Goal: Transaction & Acquisition: Subscribe to service/newsletter

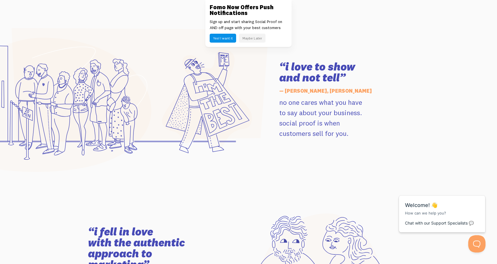
scroll to position [698, 0]
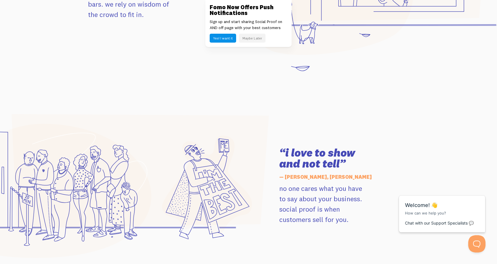
click at [218, 39] on button "Yes! I want it" at bounding box center [223, 38] width 26 height 9
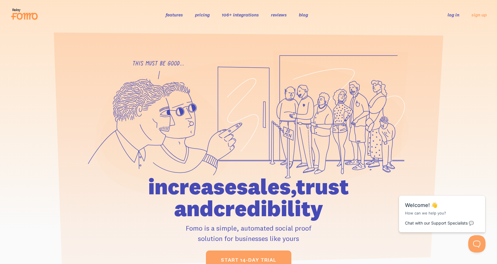
scroll to position [0, 0]
click at [202, 15] on link "pricing" at bounding box center [202, 15] width 15 height 6
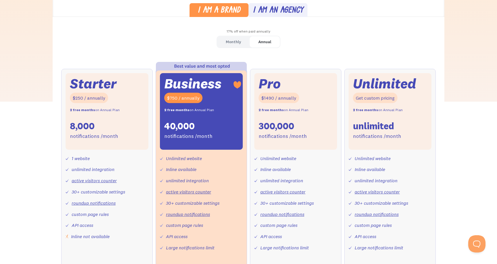
click at [235, 45] on div "Monthly" at bounding box center [233, 42] width 15 height 8
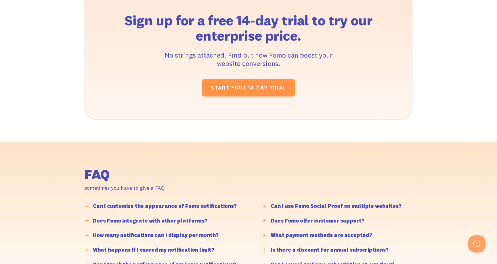
scroll to position [1234, 0]
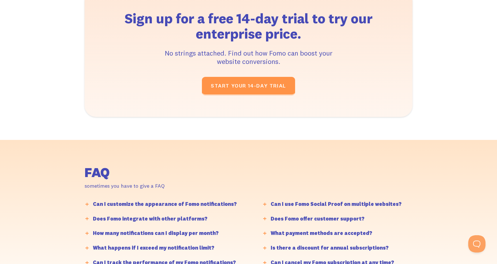
click at [161, 200] on div "Can I customize the appearance of Fomo notifications?" at bounding box center [165, 204] width 144 height 8
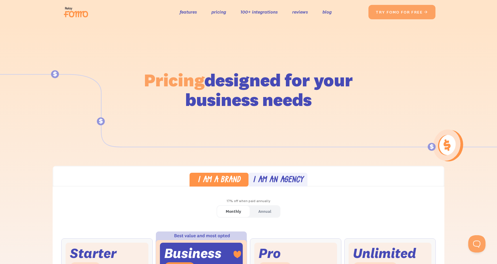
scroll to position [0, 0]
click at [257, 12] on link "100+ integrations" at bounding box center [259, 12] width 37 height 8
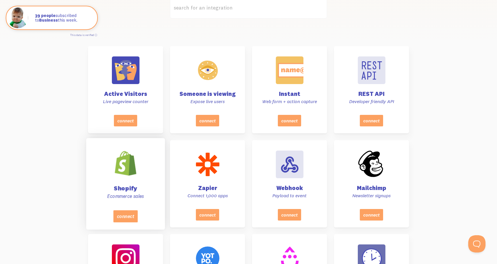
click at [129, 182] on div "Shopify Ecommerce sales" at bounding box center [126, 176] width 64 height 69
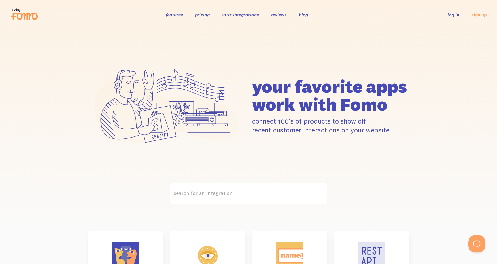
click at [166, 15] on link "features" at bounding box center [174, 15] width 17 height 6
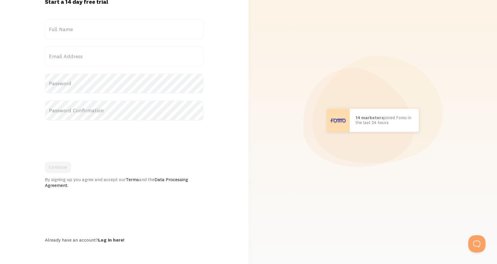
scroll to position [23, 0]
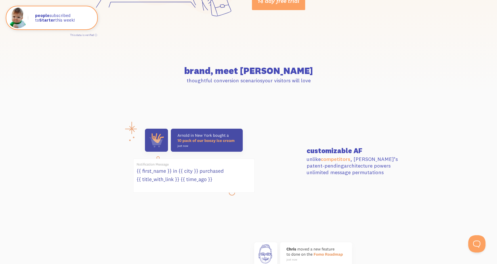
click at [178, 170] on icon at bounding box center [194, 175] width 121 height 33
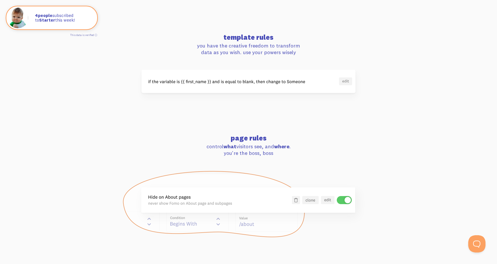
scroll to position [467, 0]
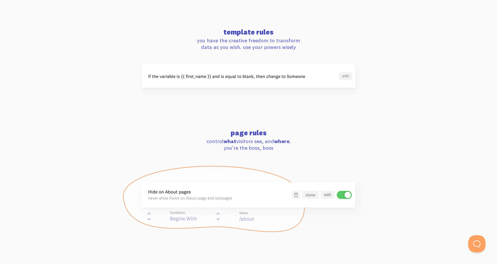
click at [239, 38] on p "you have the creative freedom to transform data as you wish. use your powers wi…" at bounding box center [248, 44] width 321 height 14
click at [225, 76] on img at bounding box center [249, 75] width 214 height 23
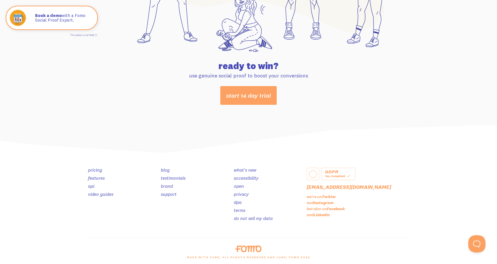
scroll to position [3021, 0]
click at [167, 183] on link "brand" at bounding box center [167, 186] width 12 height 6
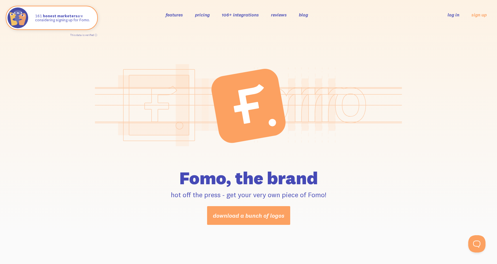
click at [239, 16] on link "106+ integrations" at bounding box center [240, 15] width 37 height 6
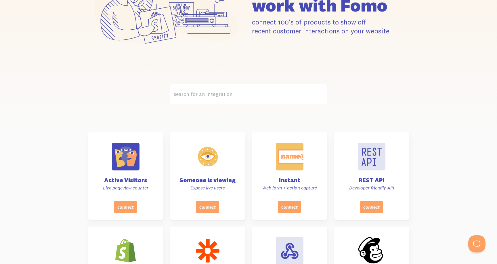
scroll to position [149, 0]
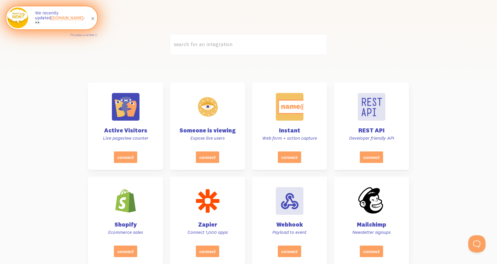
drag, startPoint x: 140, startPoint y: 0, endPoint x: 50, endPoint y: 21, distance: 93.0
click at [51, 20] on link "[DOMAIN_NAME]" at bounding box center [67, 17] width 33 height 5
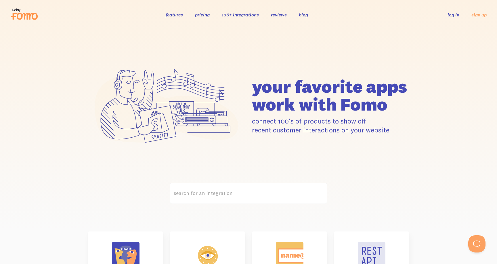
scroll to position [0, 0]
click at [240, 16] on link "106+ integrations" at bounding box center [240, 15] width 37 height 6
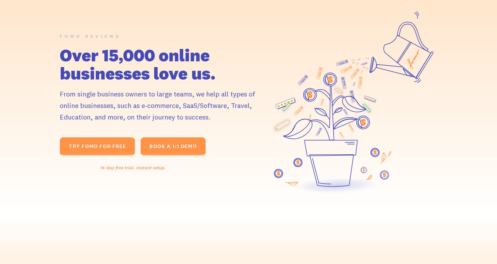
scroll to position [56, 0]
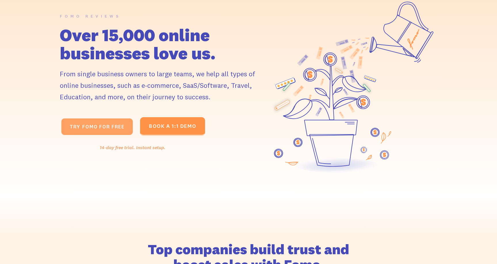
click at [103, 128] on link "TRY fomo for FREE " at bounding box center [97, 126] width 72 height 17
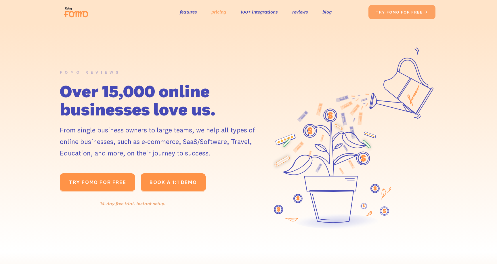
scroll to position [0, 0]
click at [218, 11] on link "pricing" at bounding box center [219, 12] width 15 height 8
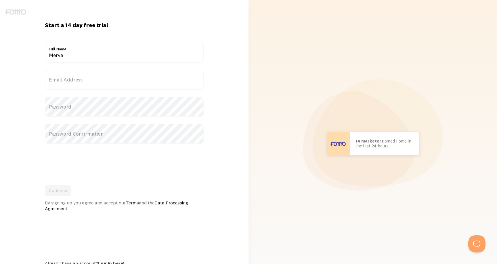
type input "Merve"
click at [70, 80] on label "Email Address" at bounding box center [124, 80] width 159 height 20
click at [70, 80] on input "Email Address" at bounding box center [124, 80] width 159 height 20
type input "merve_nur@gmx.de"
click at [71, 116] on label "Password" at bounding box center [124, 107] width 159 height 20
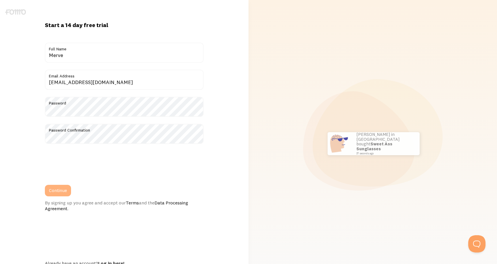
click at [58, 189] on button "Continue" at bounding box center [58, 191] width 26 height 12
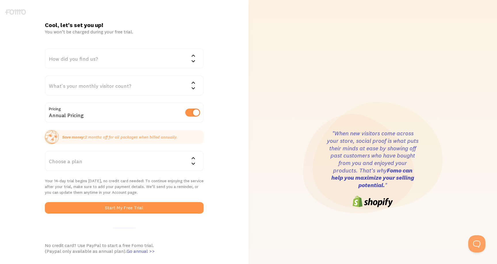
click at [92, 58] on div "How did you find us?" at bounding box center [124, 58] width 159 height 20
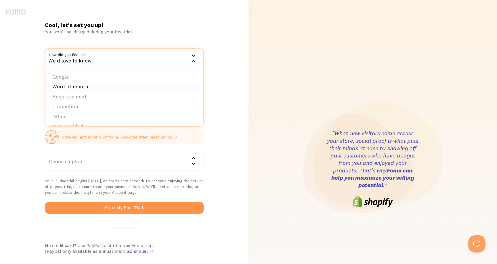
click at [87, 88] on li "Word of mouth" at bounding box center [124, 87] width 158 height 10
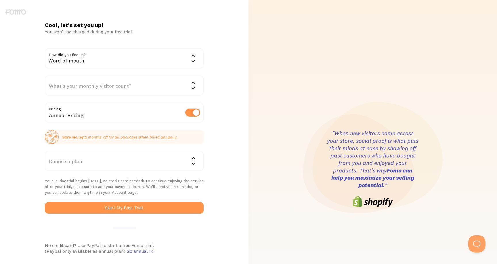
click at [80, 90] on div "What's your monthly visitor count?" at bounding box center [124, 85] width 159 height 20
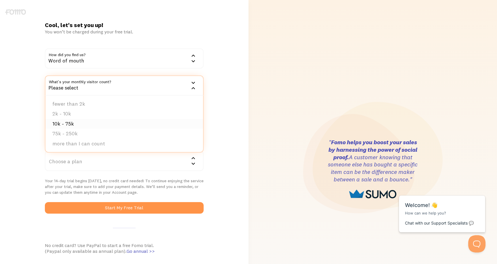
click at [82, 123] on li "10k - 75k" at bounding box center [124, 124] width 158 height 10
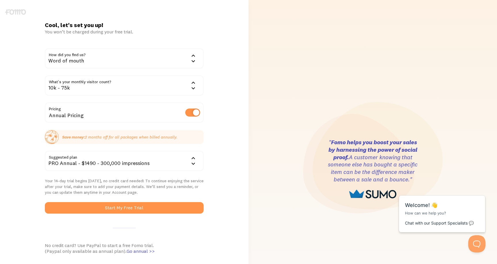
click at [32, 103] on div "Cool, let's set you up! You won’t be charged during your free trial. How did yo…" at bounding box center [124, 168] width 249 height 295
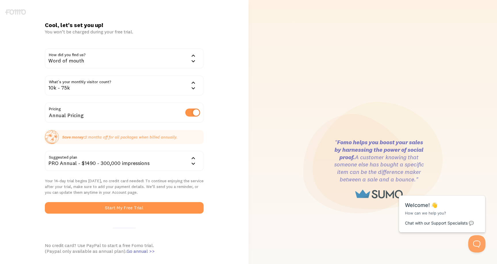
click at [191, 112] on label at bounding box center [192, 113] width 15 height 8
click at [191, 112] on input "checkbox" at bounding box center [192, 113] width 15 height 8
checkbox input "false"
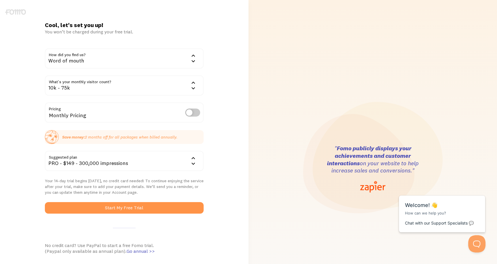
click at [192, 163] on icon at bounding box center [193, 164] width 3 height 2
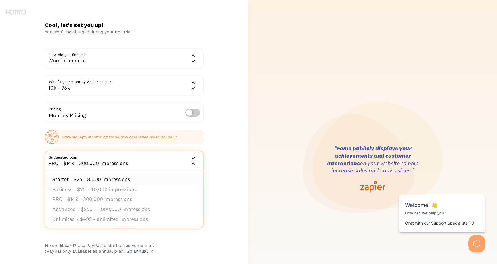
click at [147, 176] on li "Starter - $25 - 8,000 impressions" at bounding box center [124, 179] width 158 height 10
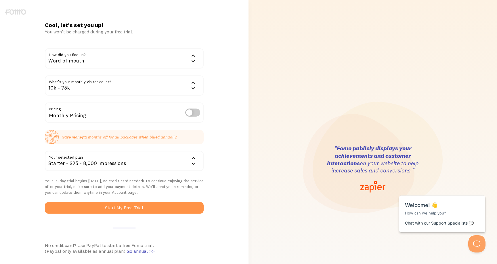
click at [221, 160] on div "Cool, let's set you up! You won’t be charged during your free trial. How did yo…" at bounding box center [124, 168] width 249 height 295
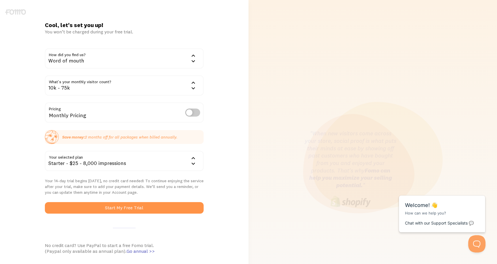
click at [115, 136] on p "Save money: 2 months off for all packages when billed annually." at bounding box center [119, 137] width 115 height 6
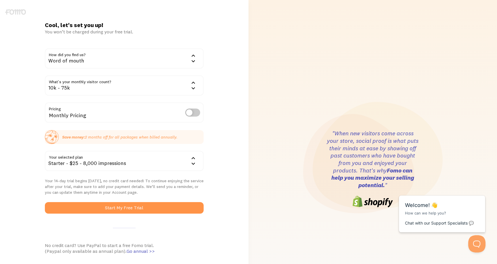
click at [99, 159] on div "Starter - $25 - 8,000 impressions" at bounding box center [124, 161] width 159 height 20
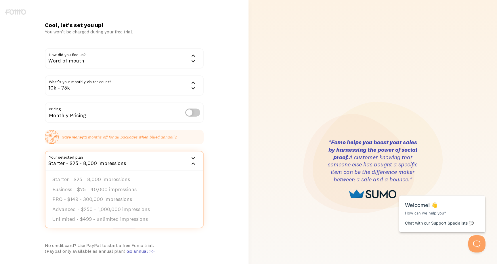
click at [3, 160] on div "Cool, let's set you up! You won’t be charged during your free trial. How did yo…" at bounding box center [124, 168] width 249 height 295
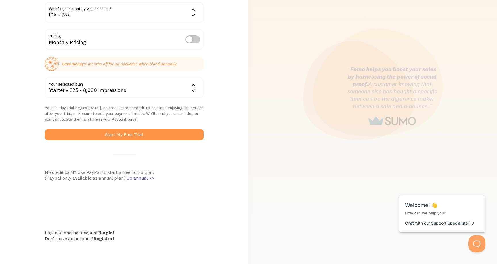
scroll to position [73, 0]
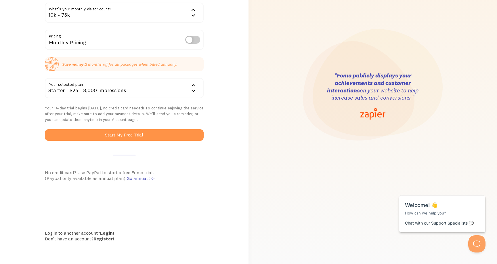
click at [72, 171] on div "No credit card? Use PayPal to start a free Fomo trial. (Paypal only available a…" at bounding box center [124, 176] width 159 height 12
click at [69, 178] on div "No credit card? Use PayPal to start a free Fomo trial. (Paypal only available a…" at bounding box center [124, 176] width 159 height 12
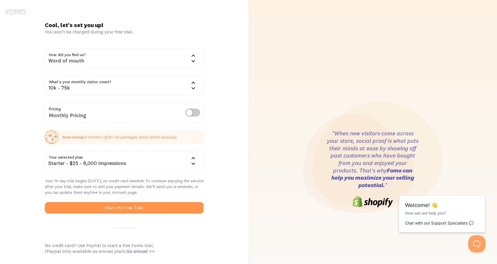
scroll to position [0, 0]
click at [13, 16] on div "Cool, let's set you up! You won’t be charged during your free trial. How did yo…" at bounding box center [124, 169] width 242 height 338
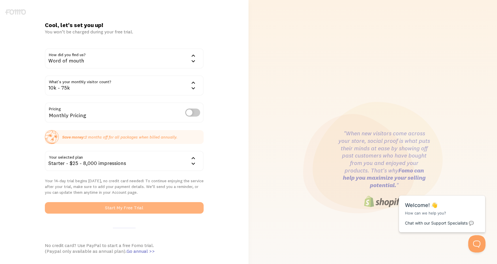
click at [112, 206] on button "Start My Free Trial" at bounding box center [124, 208] width 159 height 12
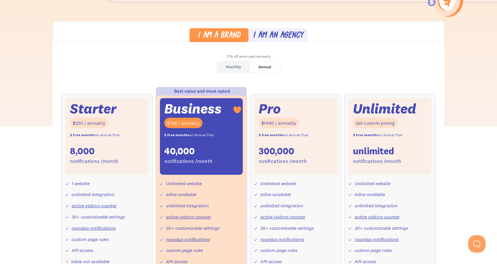
click at [221, 33] on div "I am a brand" at bounding box center [219, 36] width 43 height 8
click at [232, 65] on div "Monthly" at bounding box center [233, 67] width 15 height 8
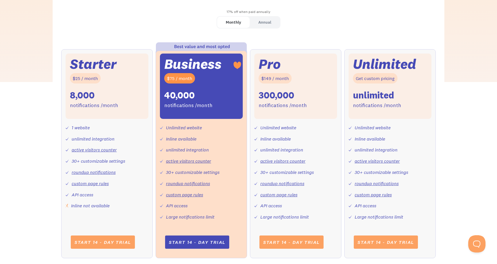
scroll to position [217, 0]
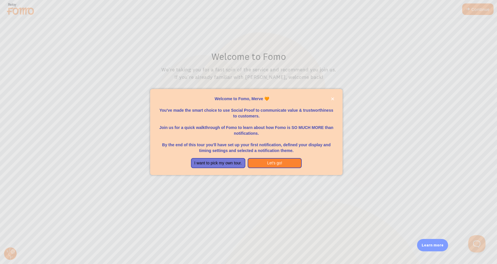
click at [268, 168] on div "Welcome to Fomo, Merve 🧡You&amp;#39;ve made the smart choice to use Social Proo…" at bounding box center [246, 171] width 193 height 7
click at [269, 163] on button "Let's go!" at bounding box center [275, 163] width 54 height 10
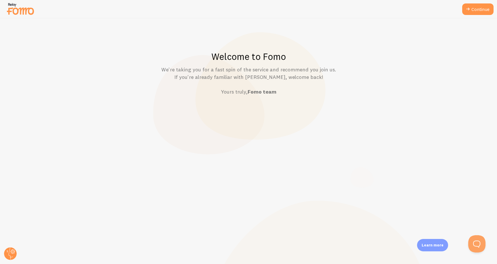
click at [255, 100] on div "Welcome to Fomo We're taking you for a fast spin of the service and recommend y…" at bounding box center [248, 141] width 497 height 246
click at [280, 71] on p "We're taking you for a fast spin of the service and recommend you join us. If y…" at bounding box center [249, 81] width 470 height 30
click at [473, 11] on link "Continue" at bounding box center [478, 9] width 31 height 12
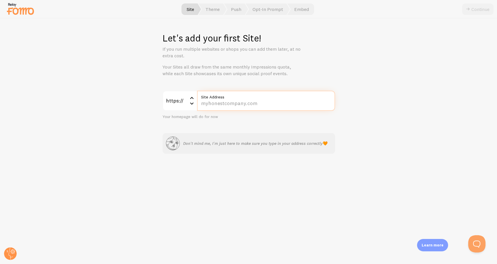
click at [218, 100] on input "Site Address" at bounding box center [266, 101] width 138 height 20
paste input "[DOMAIN_NAME]/"
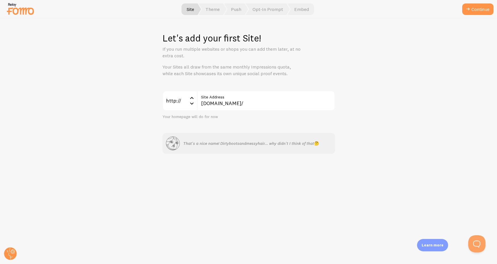
click at [220, 162] on div "Let's add your first Site! If you run multiple websites or shops you can add th…" at bounding box center [248, 141] width 497 height 246
click at [210, 102] on input "[DOMAIN_NAME]/" at bounding box center [266, 101] width 138 height 20
paste input "text"
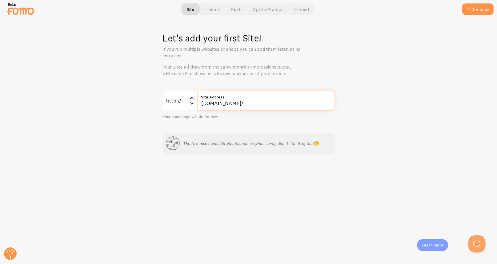
type input "[DOMAIN_NAME]"
click at [119, 144] on div "Let's add your first Site! If you run multiple websites or shops you can add th…" at bounding box center [248, 141] width 497 height 246
click at [223, 170] on div "Let's add your first Site! If you run multiple websites or shops you can add th…" at bounding box center [248, 141] width 497 height 246
click at [269, 174] on div "Let's add your first Site! If you run multiple websites or shops you can add th…" at bounding box center [248, 141] width 497 height 246
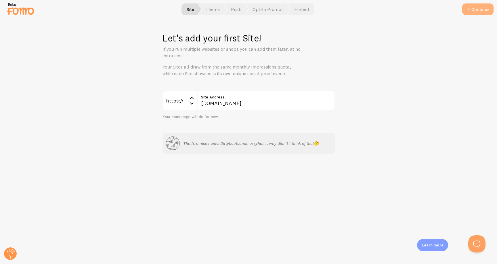
click at [476, 11] on button "Continue" at bounding box center [478, 9] width 31 height 12
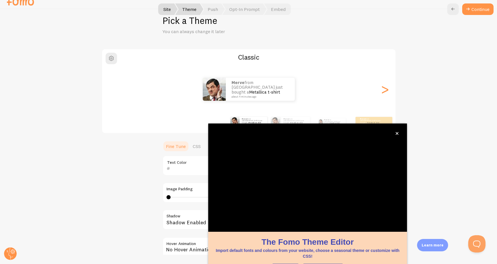
scroll to position [22, 0]
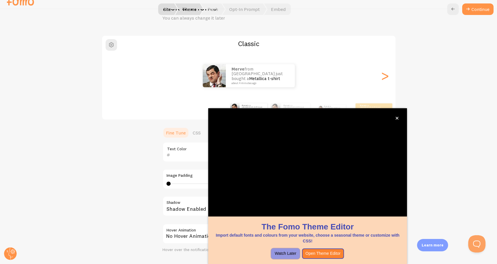
click at [290, 251] on button "Watch Later" at bounding box center [285, 253] width 28 height 10
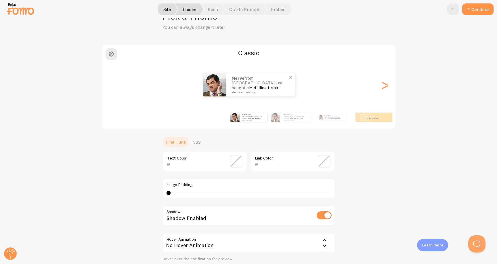
scroll to position [9, 0]
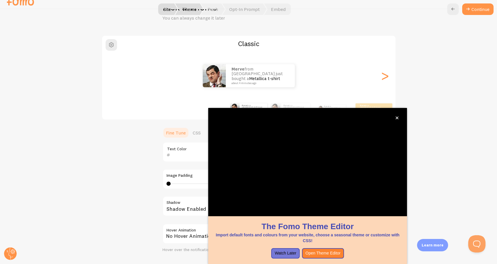
click at [254, 234] on p "Import default fonts and colours from your website, choose a seasonal theme or …" at bounding box center [307, 238] width 185 height 12
click at [327, 251] on button "Open Theme Editor" at bounding box center [323, 253] width 42 height 10
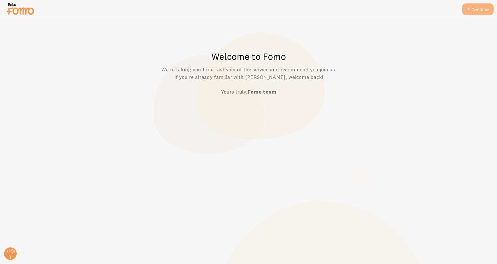
click at [482, 7] on link "Continue" at bounding box center [478, 9] width 31 height 12
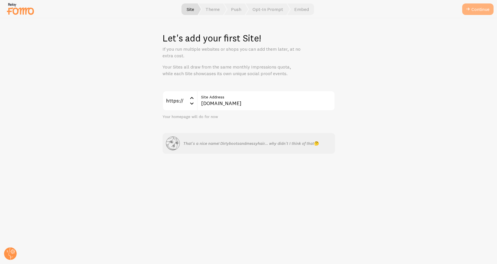
click at [472, 5] on button "Continue" at bounding box center [478, 9] width 31 height 12
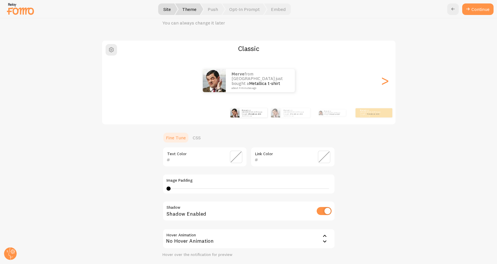
scroll to position [22, 0]
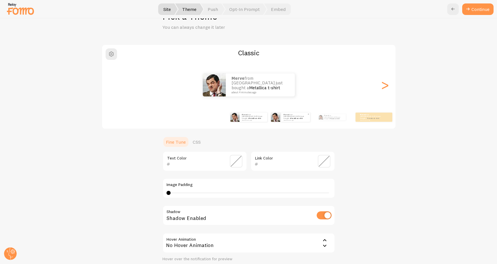
click at [284, 115] on div "Merve from [GEOGRAPHIC_DATA] just bought a Metallica t-shirt about 4 minutes ago" at bounding box center [296, 117] width 29 height 9
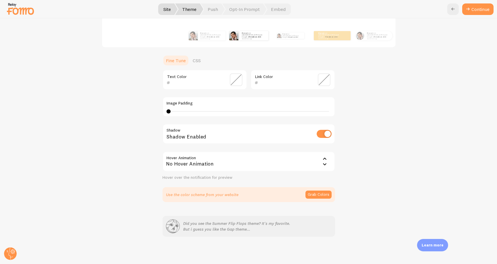
scroll to position [103, 0]
click at [210, 159] on div "No Hover Animation" at bounding box center [249, 162] width 173 height 20
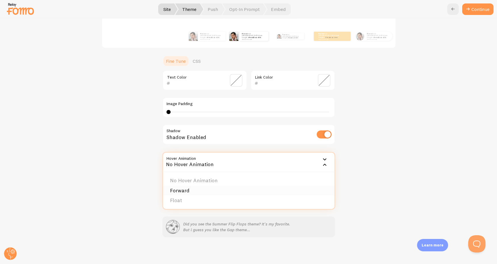
scroll to position [0, 0]
click at [199, 202] on li "Float" at bounding box center [249, 200] width 172 height 10
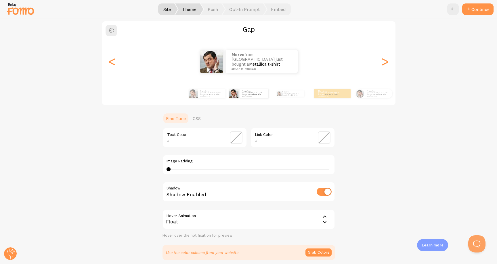
scroll to position [47, 0]
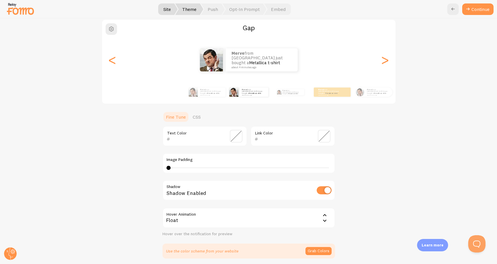
click at [187, 166] on div "0 0 - undefined" at bounding box center [249, 168] width 165 height 5
click at [170, 166] on div "5" at bounding box center [249, 168] width 165 height 5
click at [174, 166] on div "0" at bounding box center [249, 168] width 165 height 5
type input "0"
drag, startPoint x: 172, startPoint y: 167, endPoint x: 155, endPoint y: 167, distance: 17.0
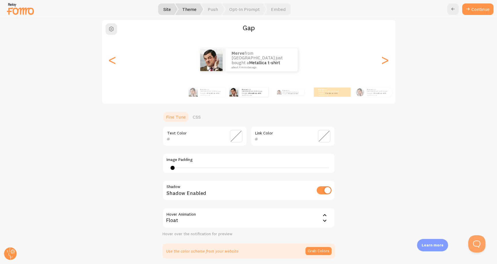
click at [155, 167] on div "Gap Merve from Germany just bought a Metallica t-shirt about 4 minutes ago Merv…" at bounding box center [249, 138] width 470 height 239
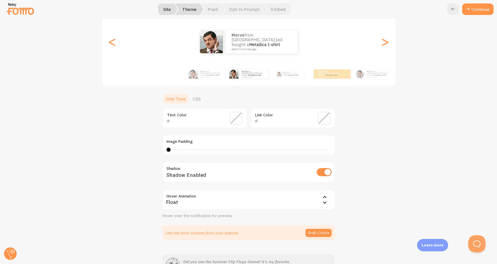
click at [321, 171] on input "checkbox" at bounding box center [324, 172] width 15 height 8
checkbox input "true"
click at [324, 197] on icon at bounding box center [325, 197] width 7 height 7
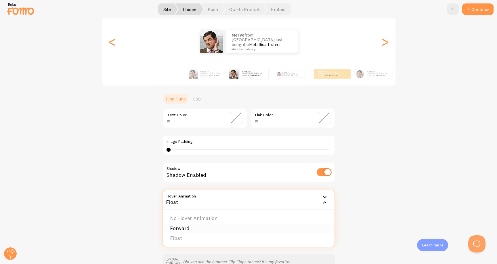
click at [254, 227] on li "Forward" at bounding box center [249, 228] width 172 height 10
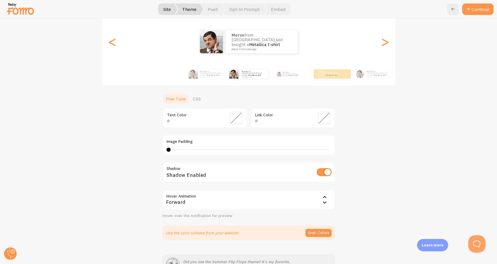
click at [327, 200] on icon at bounding box center [325, 202] width 7 height 7
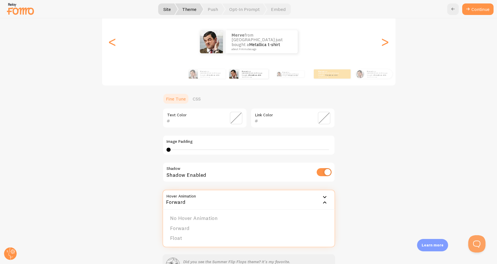
click at [373, 191] on div "Gap Merve from Germany just bought a Metallica t-shirt about 4 minutes ago Merv…" at bounding box center [249, 120] width 470 height 239
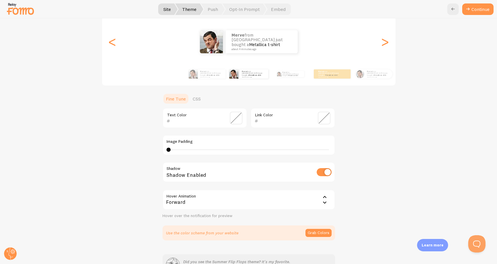
scroll to position [92, 0]
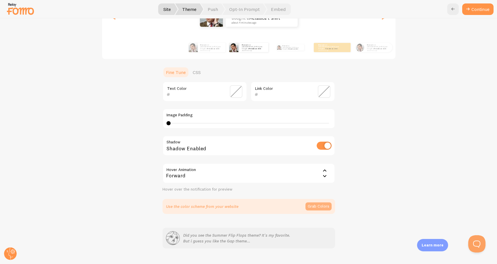
click at [314, 206] on button "Grab Colors" at bounding box center [319, 206] width 26 height 8
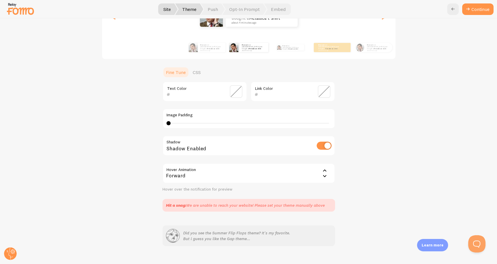
click at [221, 204] on div "Hit a snag: We are unable to reach your website! Please set your theme manually…" at bounding box center [245, 205] width 159 height 6
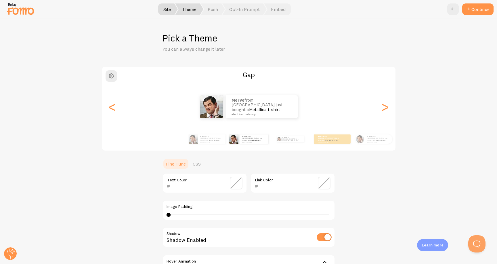
scroll to position [0, 0]
click at [214, 8] on span "Push" at bounding box center [213, 9] width 24 height 12
click at [482, 11] on button "Continue" at bounding box center [478, 9] width 31 height 12
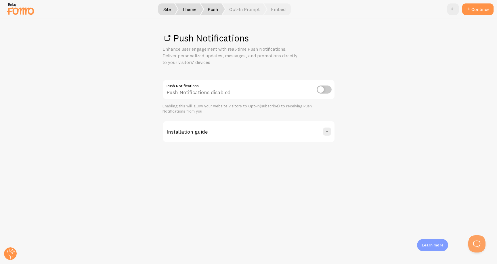
click at [221, 56] on p "Enhance user engagement with real-time Push Notifications. Deliver personalized…" at bounding box center [232, 56] width 138 height 20
click at [207, 104] on div "Enabling this will allow your website visitors to Opt-In(subscribe) to receivin…" at bounding box center [249, 109] width 173 height 10
click at [476, 11] on link "Continue" at bounding box center [478, 9] width 31 height 12
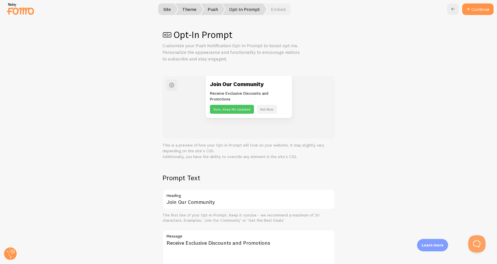
scroll to position [3, 0]
click at [280, 9] on span "Embed" at bounding box center [277, 9] width 27 height 12
click at [193, 7] on span "Theme" at bounding box center [189, 9] width 28 height 12
click at [453, 7] on icon at bounding box center [453, 9] width 7 height 7
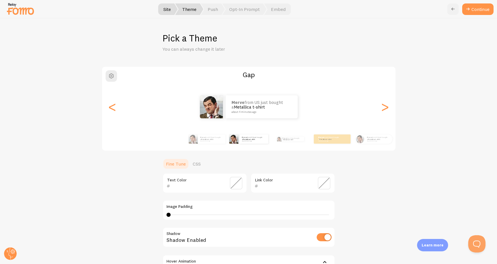
click at [453, 8] on icon at bounding box center [453, 9] width 7 height 7
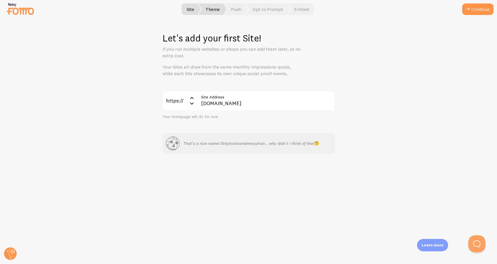
click at [210, 8] on span "Theme" at bounding box center [213, 9] width 28 height 12
click at [216, 8] on span "Theme" at bounding box center [213, 9] width 28 height 12
click at [479, 8] on button "Continue" at bounding box center [478, 9] width 31 height 12
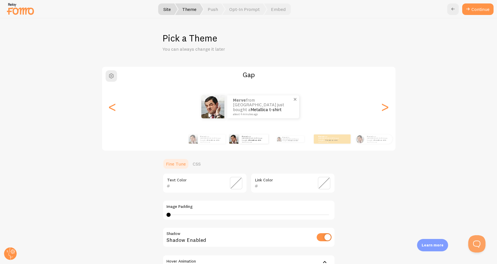
click at [213, 111] on img at bounding box center [213, 106] width 23 height 23
click at [113, 75] on span "button" at bounding box center [111, 76] width 7 height 7
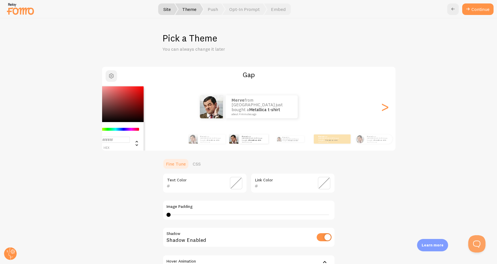
click at [111, 73] on span "button" at bounding box center [111, 76] width 7 height 7
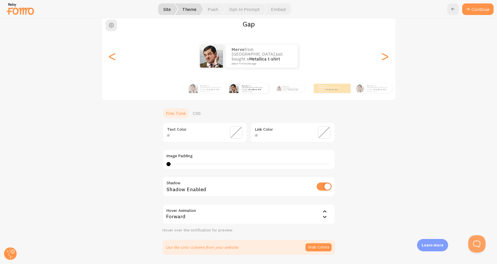
scroll to position [51, 0]
click at [333, 91] on div "Merve from Germany just bought a Metallica t-shirt about 4 minutes ago" at bounding box center [332, 87] width 37 height 9
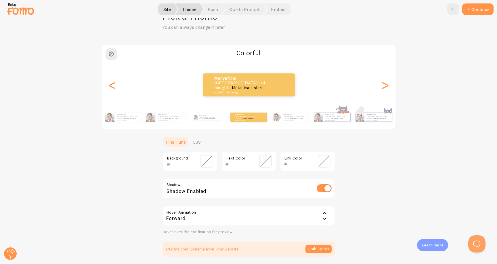
scroll to position [22, 0]
click at [282, 117] on div "Merve from Germany just bought a Metallica t-shirt about 4 minutes ago" at bounding box center [296, 117] width 28 height 9
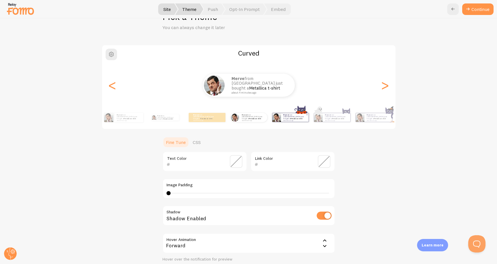
click at [282, 117] on div "Merve from Germany just bought a Metallica t-shirt about 4 minutes ago" at bounding box center [295, 117] width 28 height 9
type input "0"
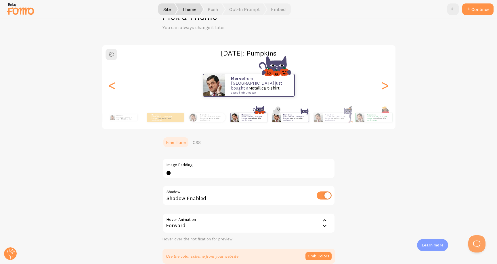
click at [287, 121] on div "Merve from Germany just bought a Metallica t-shirt about 4 minutes ago" at bounding box center [295, 117] width 28 height 9
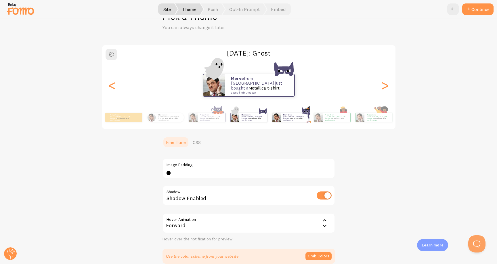
click at [287, 120] on div "Merve from Germany just bought a Metallica t-shirt about 4 minutes ago" at bounding box center [295, 117] width 28 height 9
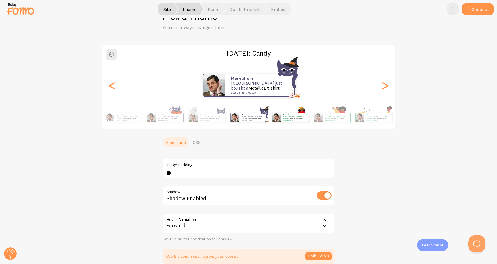
click at [287, 120] on div "Merve from Germany just bought a Metallica t-shirt about 4 minutes ago" at bounding box center [295, 117] width 28 height 9
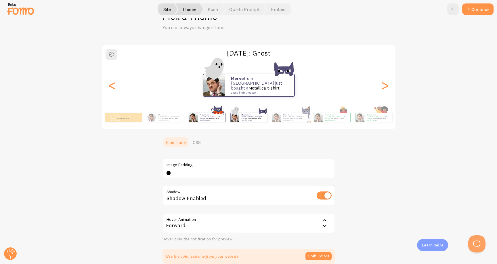
click at [217, 117] on link "Metallica t-shirt" at bounding box center [213, 118] width 12 height 2
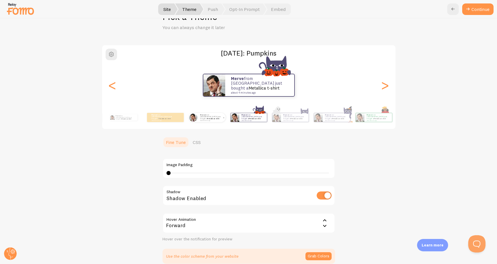
click at [216, 117] on link "Metallica t-shirt" at bounding box center [213, 118] width 12 height 2
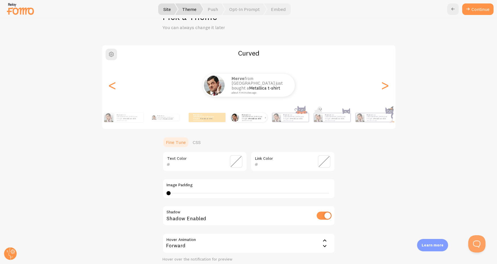
click at [216, 117] on p "Merve from Germany just bought a Metallica t-shirt about 4 minutes ago" at bounding box center [204, 117] width 23 height 7
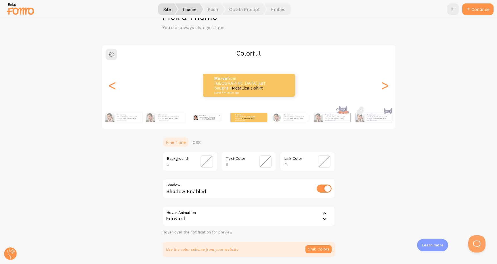
click at [217, 118] on p "Merve from Germany just bought a Metallica t-shirt about 4 minutes ago" at bounding box center [208, 117] width 19 height 6
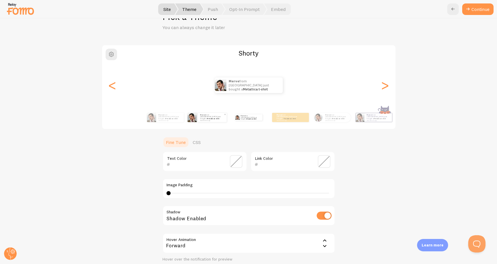
click at [217, 118] on link "Metallica t-shirt" at bounding box center [213, 118] width 12 height 2
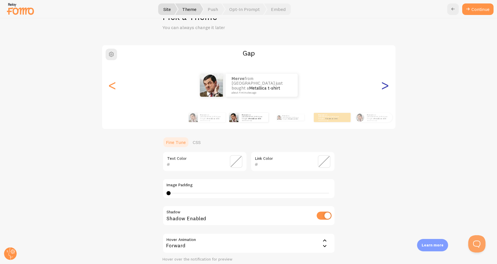
click at [384, 87] on div ">" at bounding box center [385, 84] width 7 height 41
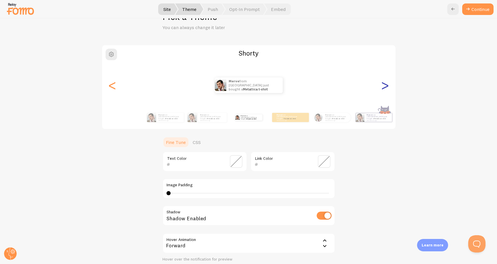
click at [384, 87] on div ">" at bounding box center [385, 84] width 7 height 41
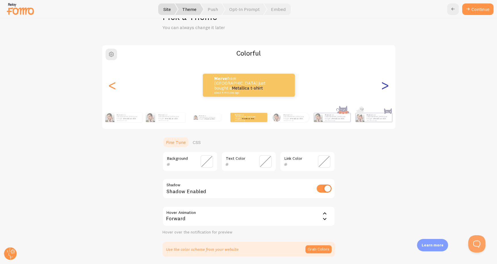
click at [384, 87] on div ">" at bounding box center [385, 84] width 7 height 41
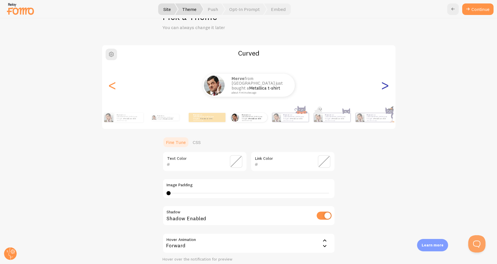
click at [384, 87] on div ">" at bounding box center [385, 84] width 7 height 41
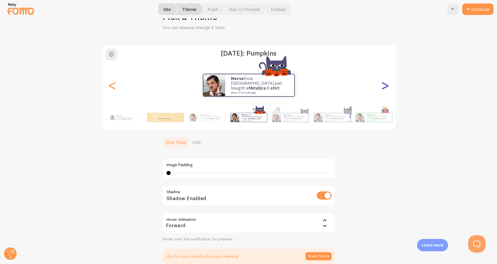
type input "0"
click at [384, 87] on div ">" at bounding box center [385, 84] width 7 height 41
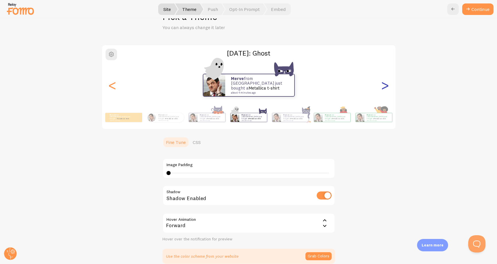
click at [384, 87] on div ">" at bounding box center [385, 84] width 7 height 41
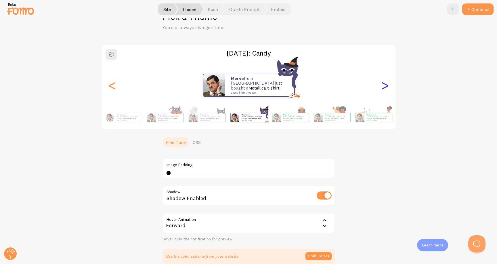
click at [384, 87] on div ">" at bounding box center [385, 84] width 7 height 41
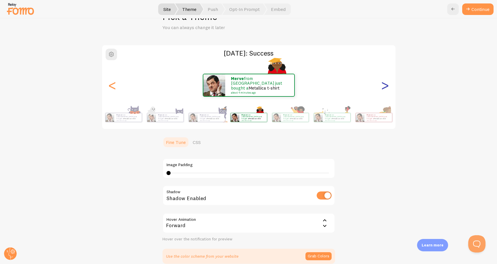
click at [384, 87] on div ">" at bounding box center [385, 84] width 7 height 41
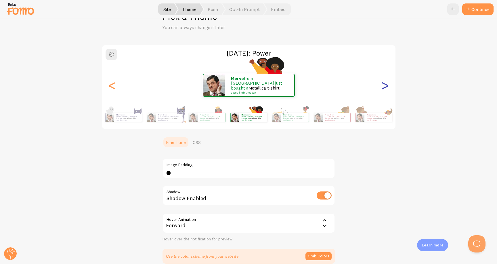
click at [385, 86] on div ">" at bounding box center [385, 84] width 7 height 41
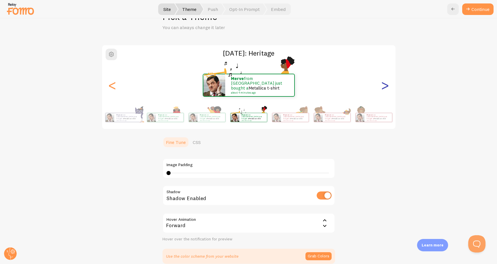
click at [387, 83] on div ">" at bounding box center [385, 84] width 7 height 41
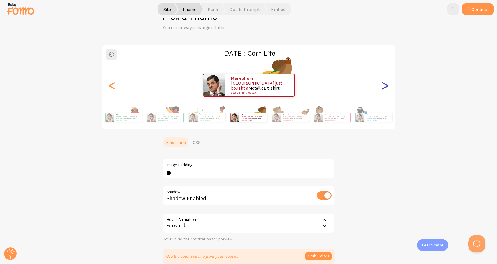
click at [387, 83] on div ">" at bounding box center [385, 84] width 7 height 41
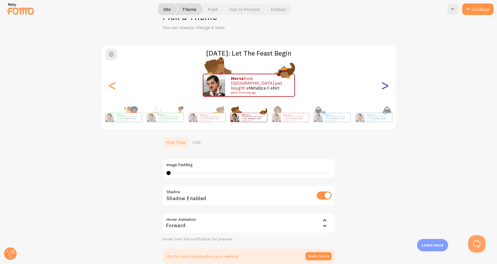
click at [387, 83] on div ">" at bounding box center [385, 84] width 7 height 41
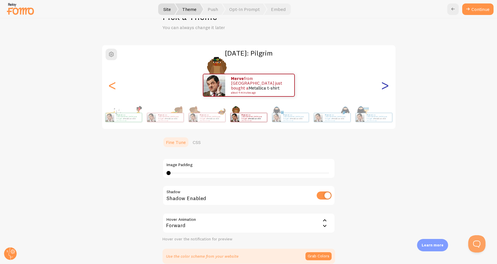
click at [387, 85] on div ">" at bounding box center [385, 84] width 7 height 41
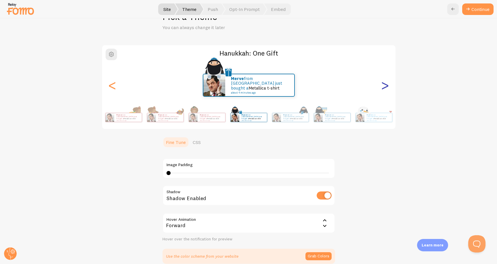
click at [387, 85] on div ">" at bounding box center [385, 84] width 7 height 41
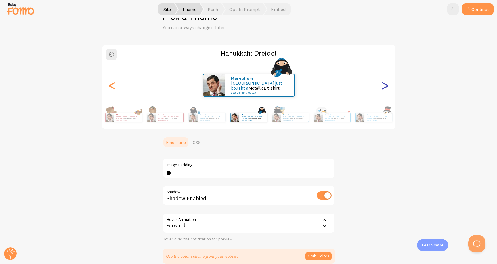
click at [387, 85] on div ">" at bounding box center [385, 84] width 7 height 41
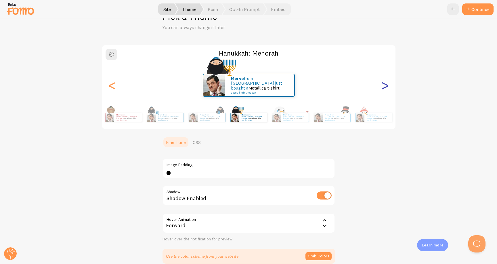
click at [387, 85] on div ">" at bounding box center [385, 84] width 7 height 41
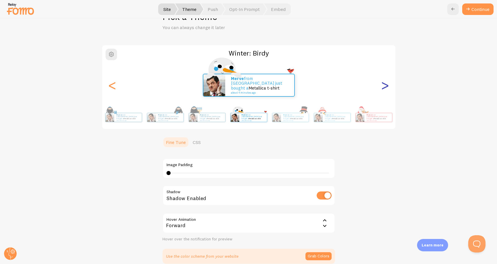
click at [387, 85] on div ">" at bounding box center [385, 84] width 7 height 41
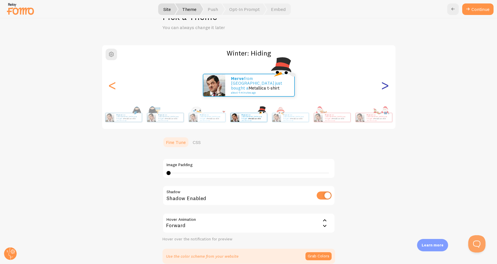
click at [387, 85] on div ">" at bounding box center [385, 84] width 7 height 41
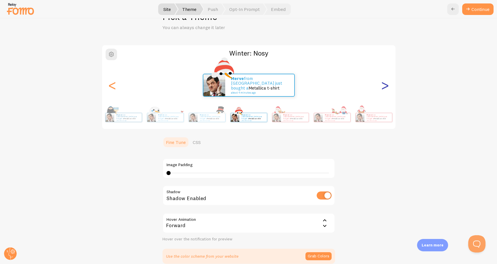
click at [387, 85] on div ">" at bounding box center [385, 84] width 7 height 41
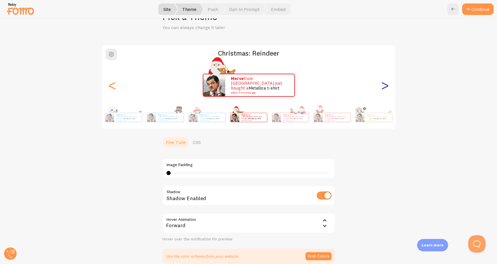
click at [387, 85] on div ">" at bounding box center [385, 84] width 7 height 41
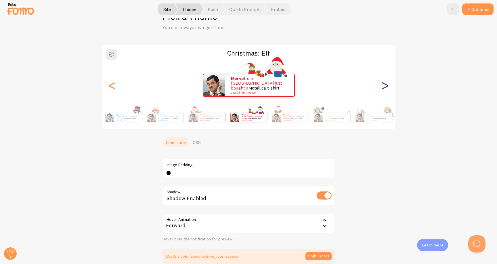
click at [387, 85] on div ">" at bounding box center [385, 84] width 7 height 41
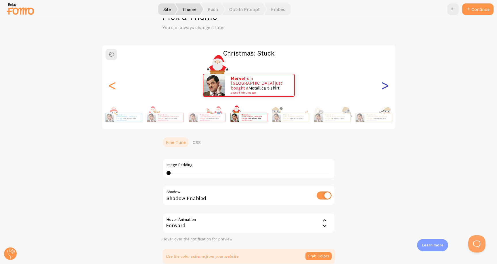
click at [387, 85] on div ">" at bounding box center [385, 84] width 7 height 41
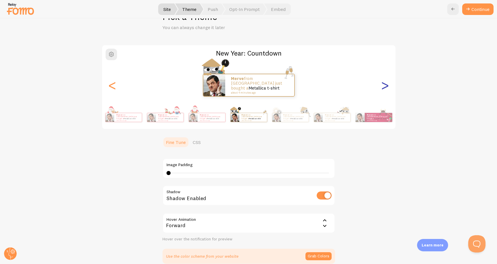
click at [387, 85] on div ">" at bounding box center [385, 84] width 7 height 41
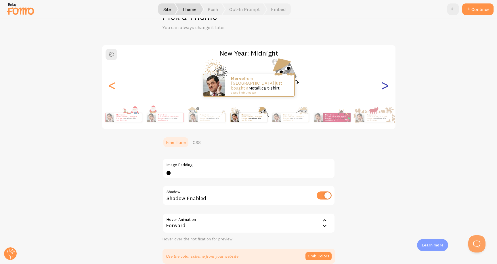
click at [387, 85] on div ">" at bounding box center [385, 84] width 7 height 41
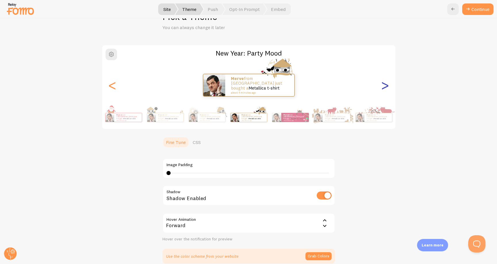
click at [387, 85] on div ">" at bounding box center [385, 84] width 7 height 41
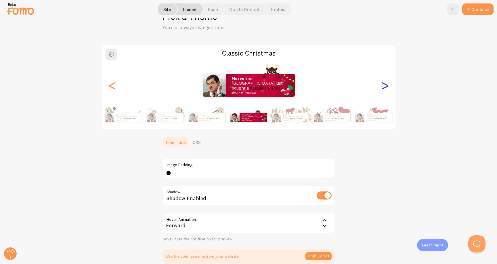
click at [387, 85] on div ">" at bounding box center [385, 84] width 7 height 41
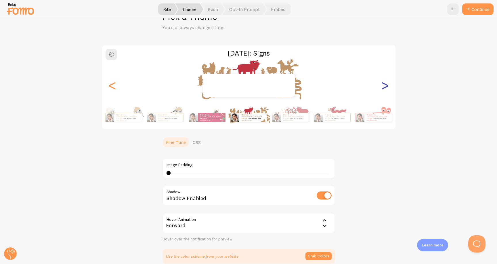
click at [387, 85] on div ">" at bounding box center [385, 84] width 7 height 41
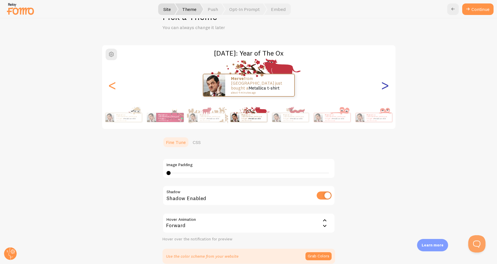
click at [387, 85] on div ">" at bounding box center [385, 84] width 7 height 41
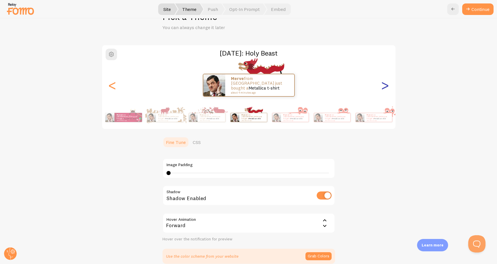
click at [387, 85] on div ">" at bounding box center [385, 84] width 7 height 41
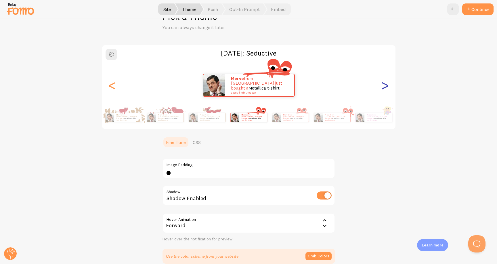
click at [387, 85] on div ">" at bounding box center [385, 84] width 7 height 41
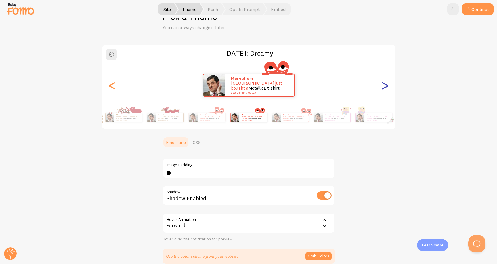
click at [387, 85] on div ">" at bounding box center [385, 84] width 7 height 41
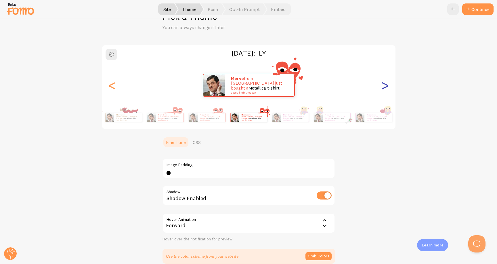
click at [387, 85] on div ">" at bounding box center [385, 84] width 7 height 41
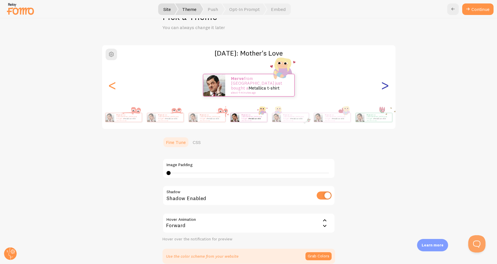
click at [387, 84] on div ">" at bounding box center [385, 84] width 7 height 41
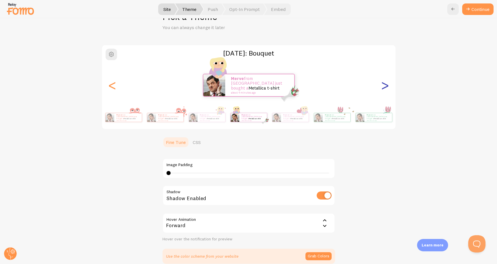
click at [387, 84] on div ">" at bounding box center [385, 84] width 7 height 41
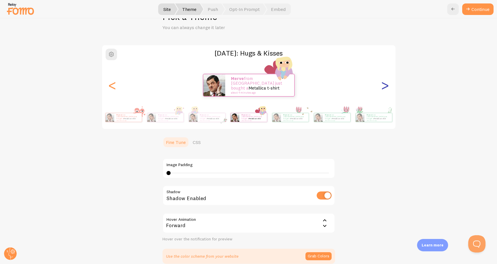
click at [387, 84] on div ">" at bounding box center [385, 84] width 7 height 41
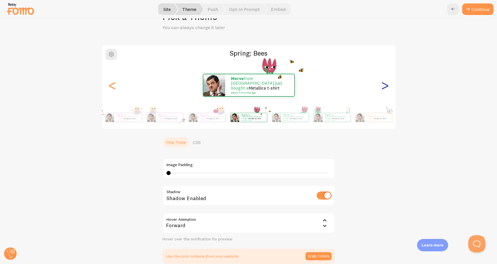
click at [387, 85] on div ">" at bounding box center [385, 84] width 7 height 41
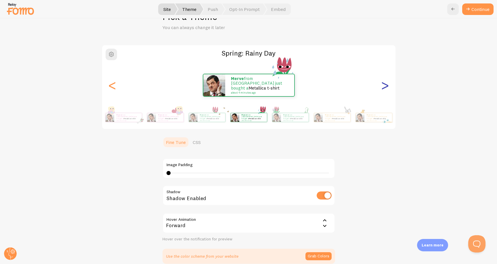
click at [387, 85] on div ">" at bounding box center [385, 84] width 7 height 41
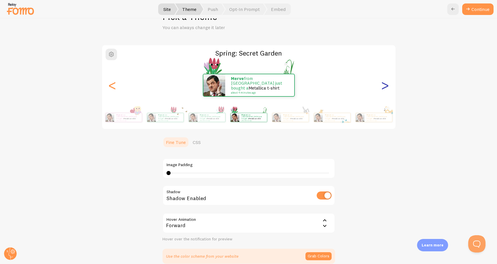
click at [387, 85] on div ">" at bounding box center [385, 84] width 7 height 41
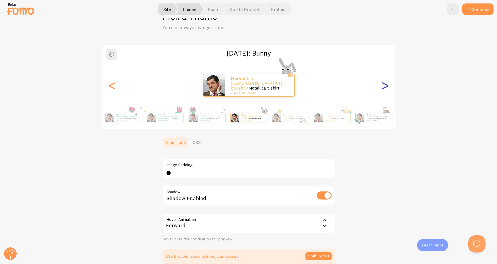
click at [387, 85] on div ">" at bounding box center [385, 84] width 7 height 41
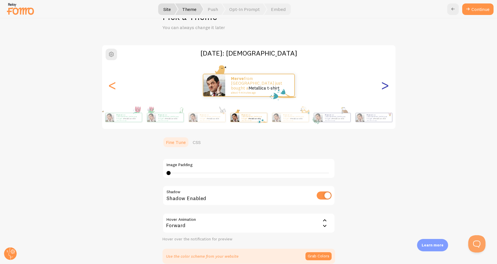
click at [387, 85] on div ">" at bounding box center [385, 84] width 7 height 41
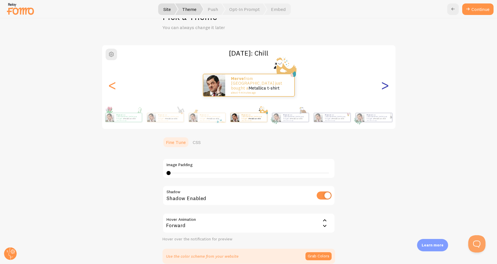
click at [387, 85] on div ">" at bounding box center [385, 84] width 7 height 41
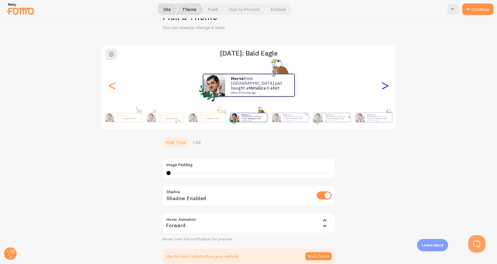
click at [387, 85] on div ">" at bounding box center [385, 84] width 7 height 41
click at [386, 83] on div ">" at bounding box center [385, 84] width 7 height 41
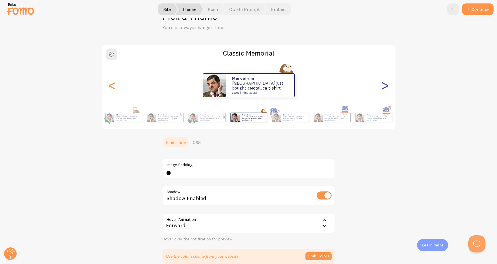
click at [386, 84] on div ">" at bounding box center [385, 84] width 7 height 41
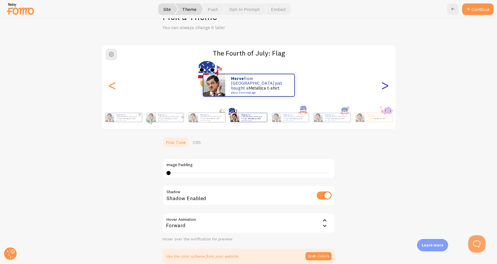
click at [386, 84] on div ">" at bounding box center [385, 84] width 7 height 41
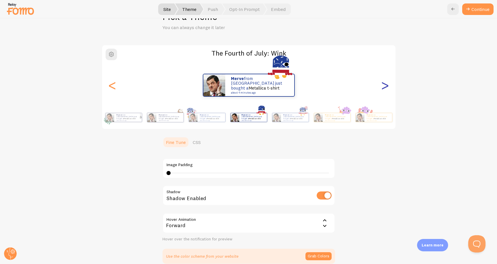
click at [386, 84] on div ">" at bounding box center [385, 84] width 7 height 41
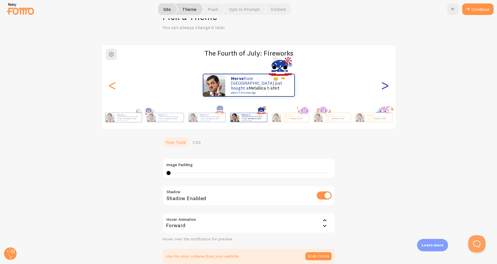
click at [386, 84] on div ">" at bounding box center [385, 84] width 7 height 41
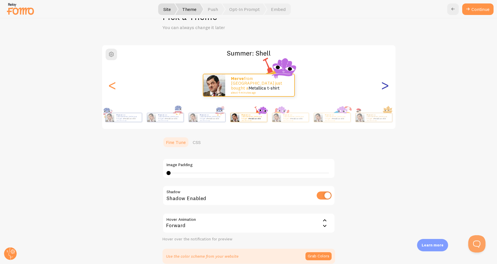
click at [386, 84] on div ">" at bounding box center [385, 84] width 7 height 41
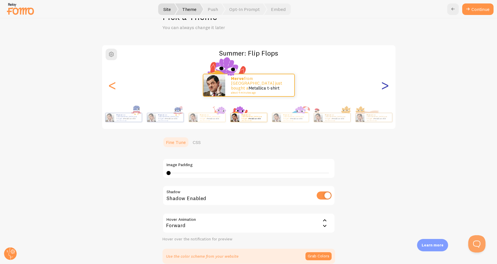
click at [386, 84] on div ">" at bounding box center [385, 84] width 7 height 41
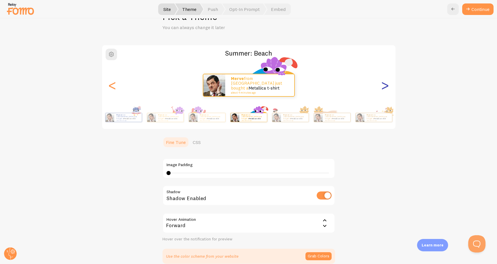
click at [386, 84] on div ">" at bounding box center [385, 84] width 7 height 41
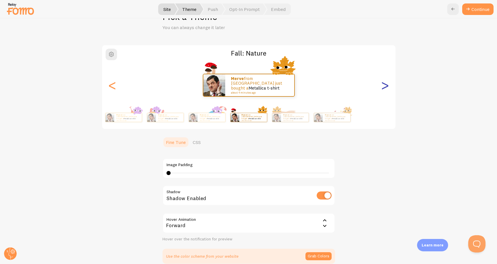
click at [387, 85] on div ">" at bounding box center [385, 84] width 7 height 41
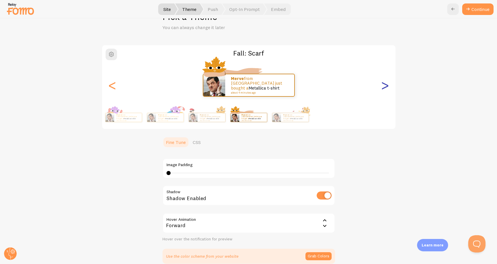
click at [387, 85] on div ">" at bounding box center [385, 84] width 7 height 41
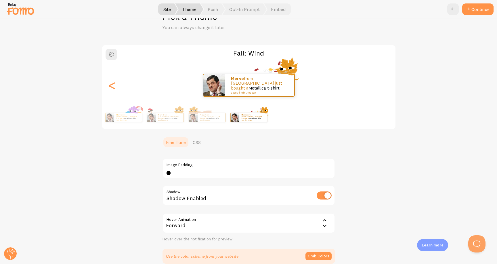
click at [386, 84] on div "Merve from Germany just bought a Metallica t-shirt about 4 minutes ago" at bounding box center [249, 85] width 294 height 23
click at [118, 84] on div "Merve from Germany just bought a Metallica t-shirt about 4 minutes ago" at bounding box center [249, 85] width 294 height 23
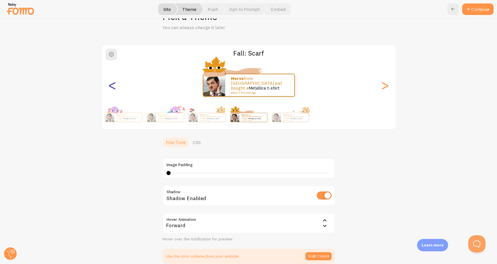
click at [115, 84] on div "<" at bounding box center [112, 84] width 7 height 41
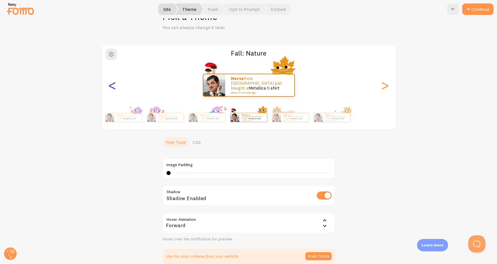
click at [115, 84] on div "<" at bounding box center [112, 84] width 7 height 41
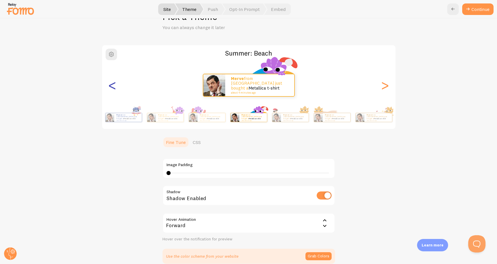
click at [115, 84] on div "<" at bounding box center [112, 84] width 7 height 41
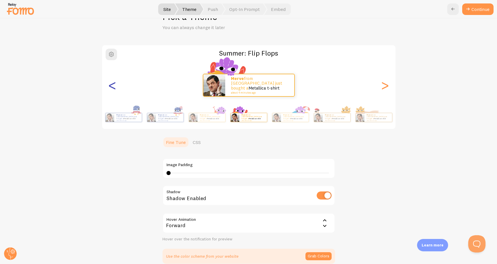
click at [115, 84] on div "<" at bounding box center [112, 84] width 7 height 41
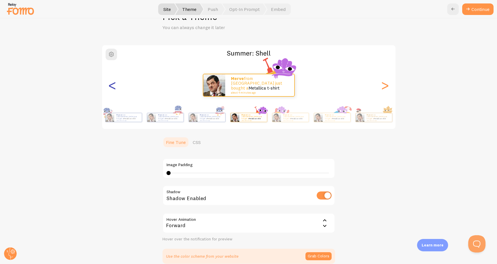
click at [115, 84] on div "<" at bounding box center [112, 84] width 7 height 41
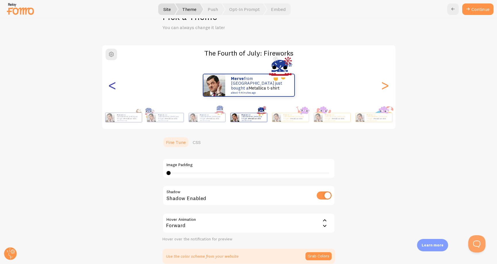
click at [115, 84] on div "<" at bounding box center [112, 84] width 7 height 41
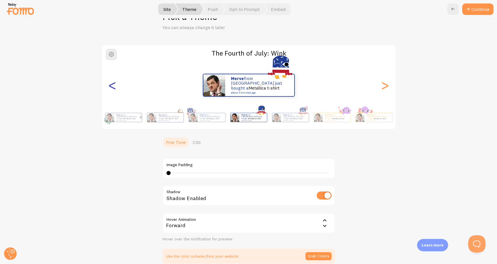
click at [115, 84] on div "<" at bounding box center [112, 84] width 7 height 41
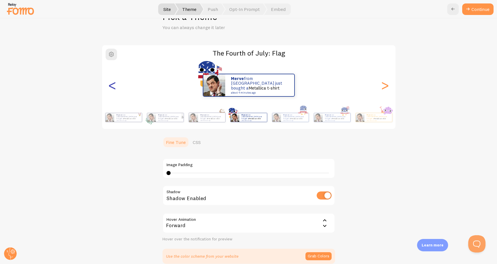
click at [115, 84] on div "<" at bounding box center [112, 84] width 7 height 41
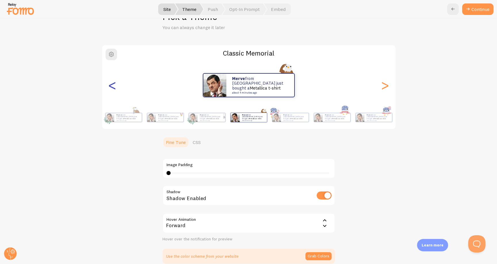
click at [115, 84] on div "<" at bounding box center [112, 84] width 7 height 41
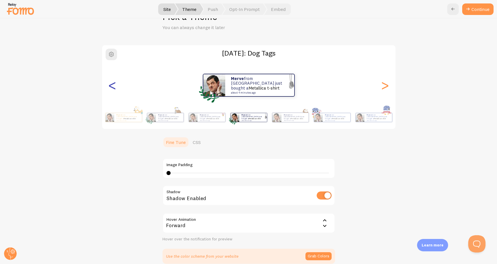
click at [115, 84] on div "<" at bounding box center [112, 84] width 7 height 41
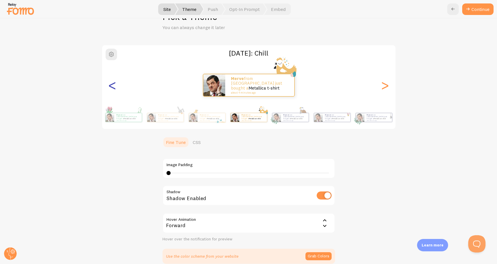
click at [115, 84] on div "<" at bounding box center [112, 84] width 7 height 41
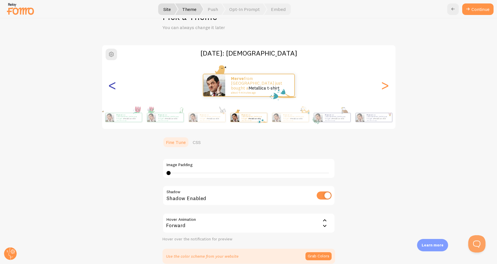
click at [115, 84] on div "<" at bounding box center [112, 84] width 7 height 41
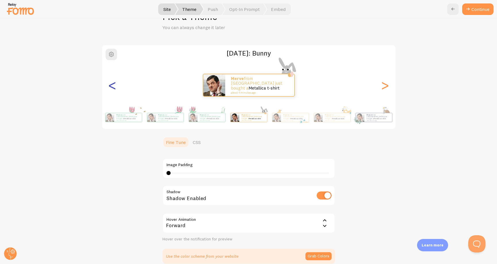
click at [115, 84] on div "<" at bounding box center [112, 84] width 7 height 41
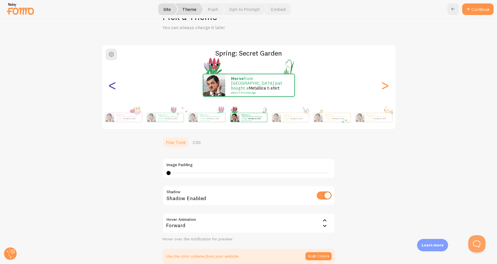
click at [115, 84] on div "<" at bounding box center [112, 84] width 7 height 41
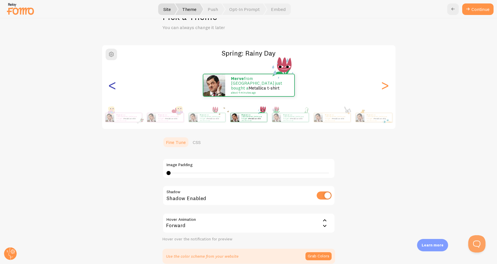
click at [115, 84] on div "<" at bounding box center [112, 84] width 7 height 41
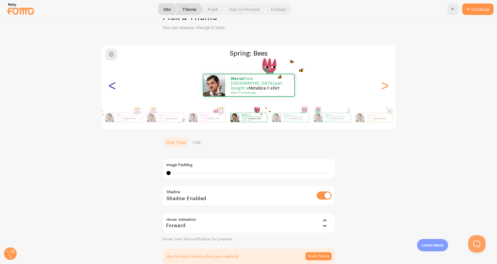
click at [115, 84] on div "<" at bounding box center [112, 84] width 7 height 41
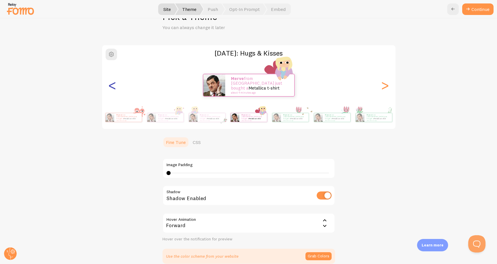
click at [115, 84] on div "<" at bounding box center [112, 84] width 7 height 41
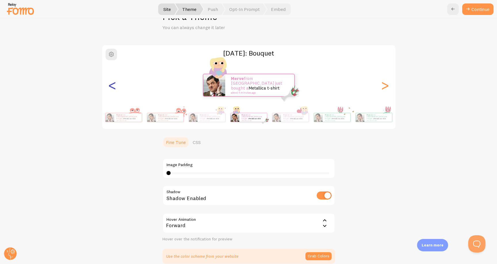
click at [115, 84] on div "<" at bounding box center [112, 84] width 7 height 41
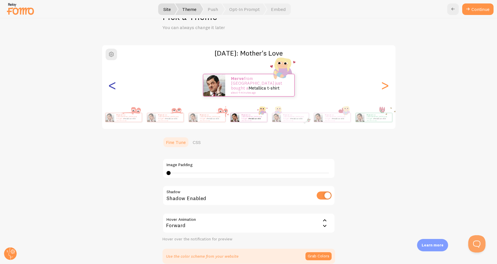
click at [115, 84] on div "<" at bounding box center [112, 84] width 7 height 41
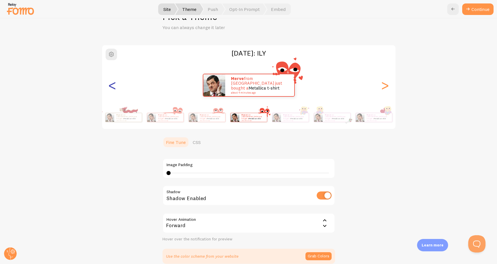
click at [115, 84] on div "<" at bounding box center [112, 84] width 7 height 41
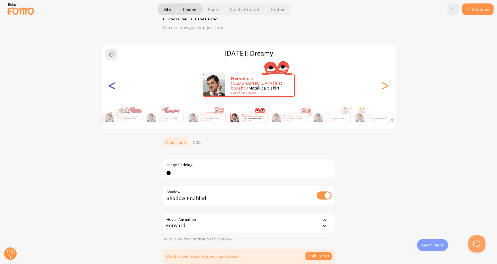
click at [115, 84] on div "<" at bounding box center [112, 84] width 7 height 41
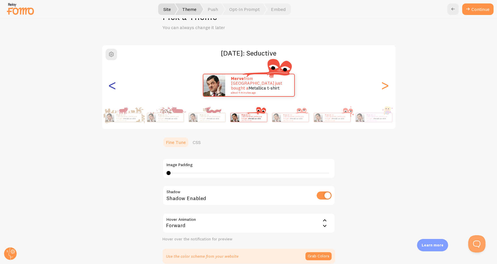
click at [115, 84] on div "<" at bounding box center [112, 84] width 7 height 41
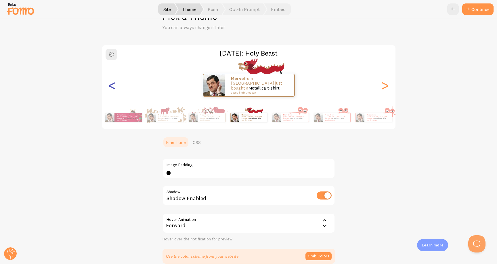
click at [115, 84] on div "<" at bounding box center [112, 84] width 7 height 41
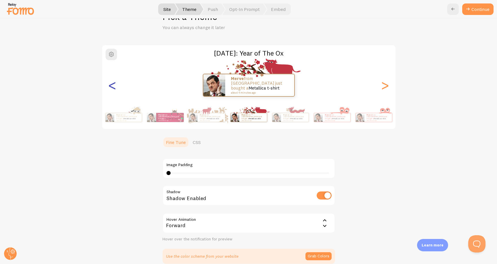
click at [115, 84] on div "<" at bounding box center [112, 84] width 7 height 41
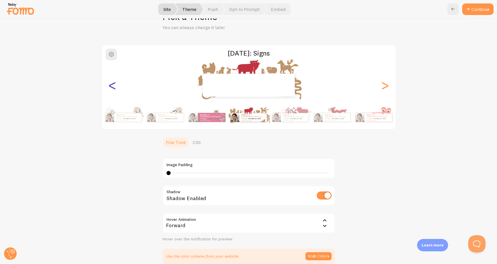
click at [115, 84] on div "<" at bounding box center [112, 84] width 7 height 41
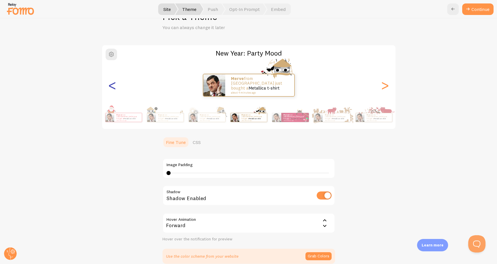
click at [115, 84] on div "<" at bounding box center [112, 84] width 7 height 41
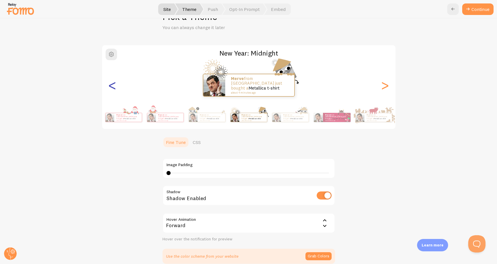
click at [115, 84] on div "<" at bounding box center [112, 84] width 7 height 41
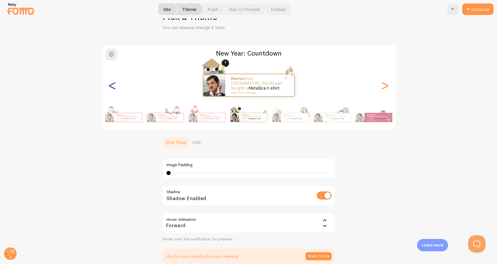
click at [115, 84] on div "<" at bounding box center [112, 84] width 7 height 41
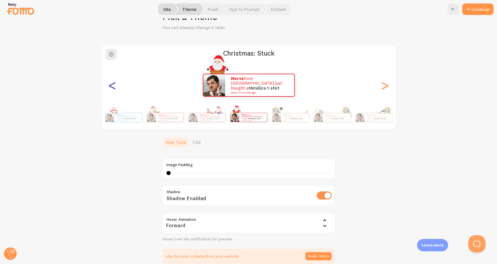
click at [115, 84] on div "<" at bounding box center [112, 84] width 7 height 41
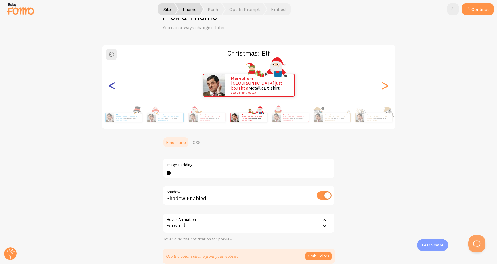
click at [115, 84] on div "<" at bounding box center [112, 84] width 7 height 41
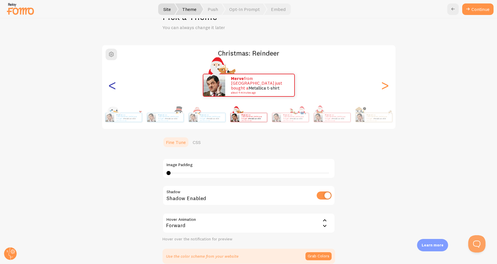
click at [115, 84] on div "<" at bounding box center [112, 84] width 7 height 41
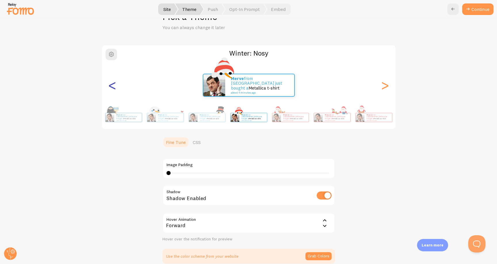
click at [115, 84] on div "<" at bounding box center [112, 84] width 7 height 41
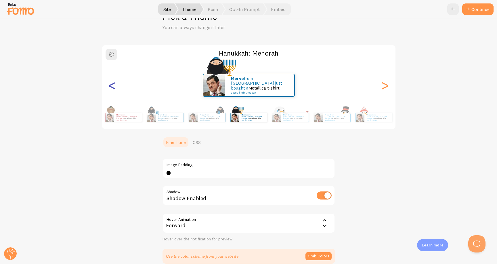
click at [115, 84] on div "<" at bounding box center [112, 84] width 7 height 41
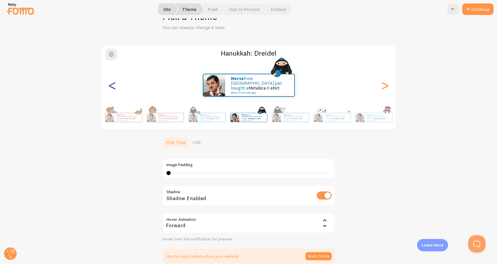
click at [115, 84] on div "<" at bounding box center [112, 84] width 7 height 41
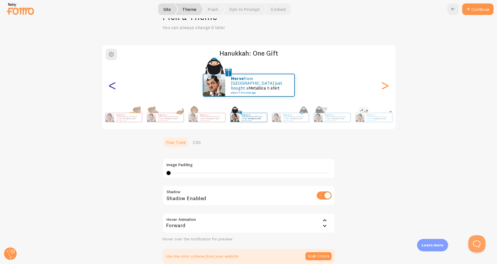
click at [115, 84] on div "<" at bounding box center [112, 84] width 7 height 41
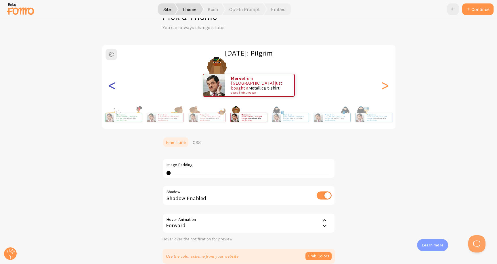
click at [115, 84] on div "<" at bounding box center [112, 84] width 7 height 41
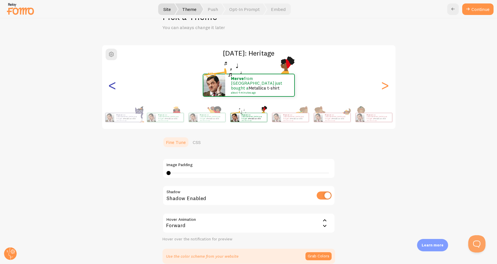
click at [115, 84] on div "<" at bounding box center [112, 84] width 7 height 41
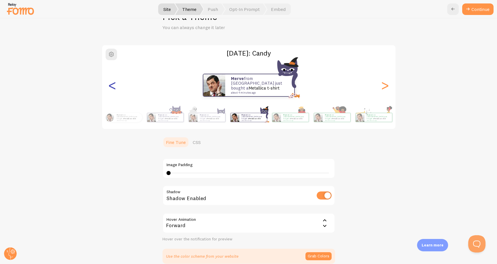
click at [115, 84] on div "<" at bounding box center [112, 84] width 7 height 41
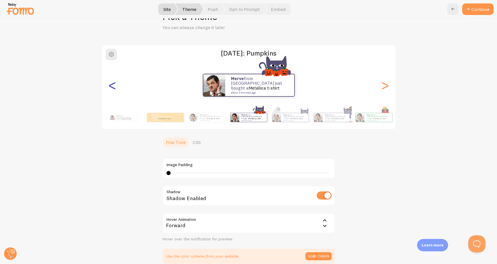
click at [115, 84] on div "<" at bounding box center [112, 84] width 7 height 41
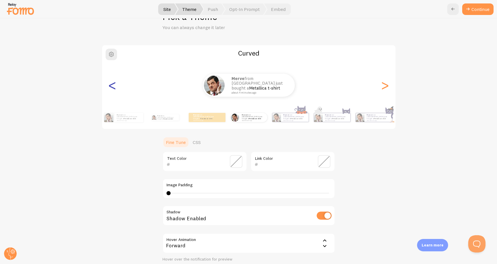
click at [115, 84] on div "<" at bounding box center [112, 84] width 7 height 41
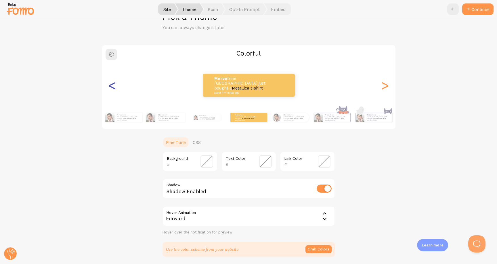
click at [115, 84] on div "<" at bounding box center [112, 84] width 7 height 41
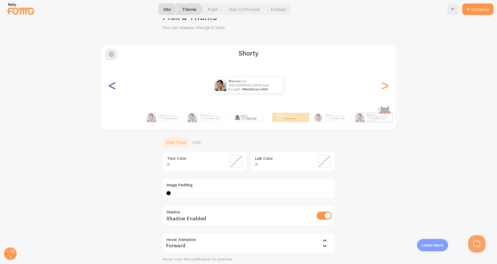
click at [115, 84] on div "<" at bounding box center [112, 84] width 7 height 41
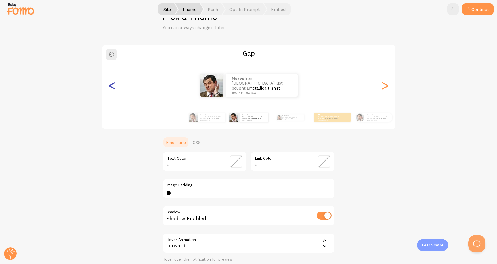
click at [115, 84] on div "<" at bounding box center [112, 84] width 7 height 41
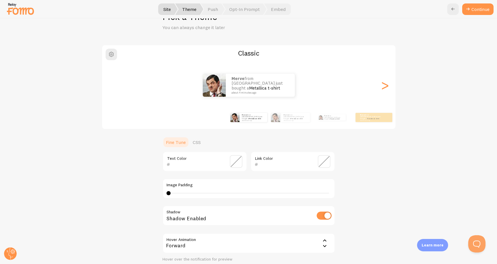
click at [115, 84] on div "<" at bounding box center [112, 84] width 7 height 41
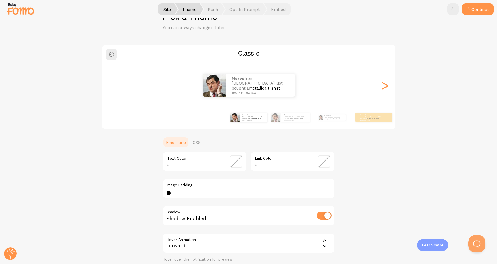
click at [115, 84] on div "<" at bounding box center [112, 84] width 7 height 41
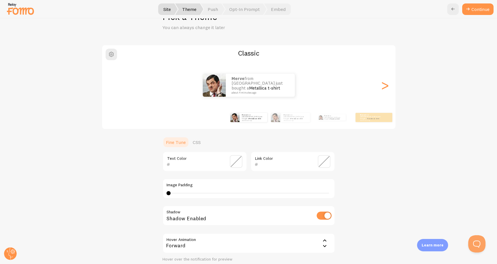
click at [115, 84] on div "<" at bounding box center [112, 84] width 7 height 41
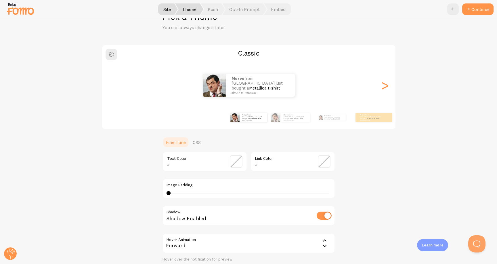
click at [112, 84] on div "<" at bounding box center [112, 84] width 7 height 41
click at [378, 87] on div "Merve from Germany just bought a Metallica t-shirt about 4 minutes ago" at bounding box center [249, 85] width 294 height 23
click at [384, 84] on div ">" at bounding box center [385, 84] width 7 height 41
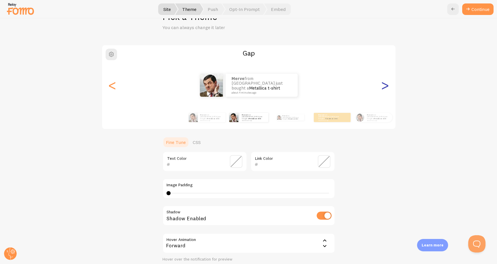
click at [384, 84] on div ">" at bounding box center [385, 84] width 7 height 41
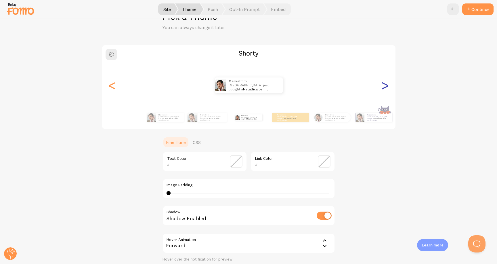
click at [384, 84] on div ">" at bounding box center [385, 84] width 7 height 41
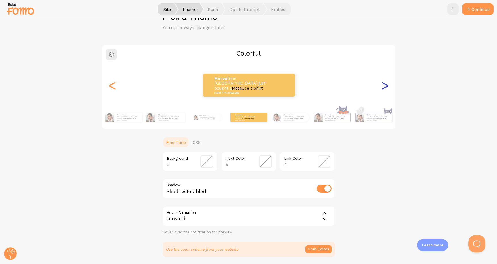
click at [384, 84] on div ">" at bounding box center [385, 84] width 7 height 41
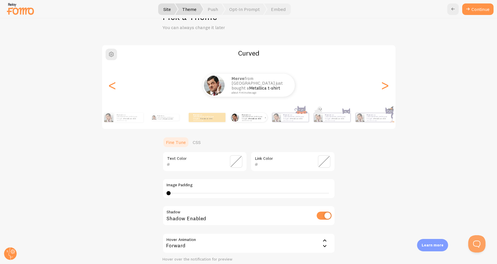
click at [250, 120] on small "about 4 minutes ago" at bounding box center [253, 120] width 22 height 1
click at [147, 176] on div "Curved Merve from Germany just bought a Metallica t-shirt about 4 minutes ago M…" at bounding box center [249, 164] width 470 height 239
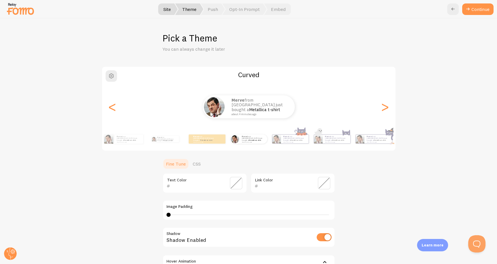
click at [325, 181] on span at bounding box center [324, 183] width 13 height 13
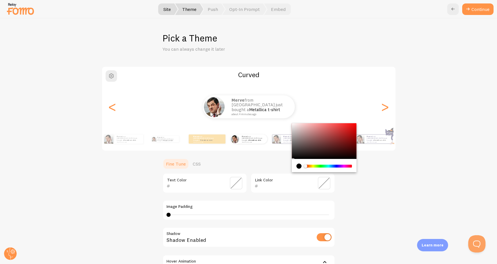
click at [319, 136] on div "Chrome color picker" at bounding box center [324, 141] width 65 height 36
click at [344, 126] on div "Chrome color picker" at bounding box center [324, 141] width 65 height 36
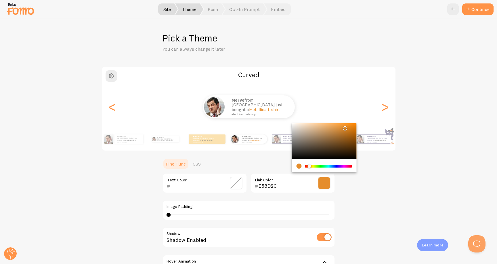
drag, startPoint x: 307, startPoint y: 165, endPoint x: 310, endPoint y: 165, distance: 3.2
click at [310, 165] on div "Chrome color picker" at bounding box center [309, 165] width 3 height 3
type input "E17B09"
click at [354, 127] on div "Chrome color picker" at bounding box center [324, 141] width 65 height 36
click at [391, 199] on div "Curved Merve from Germany just bought a Metallica t-shirt about 4 minutes ago M…" at bounding box center [249, 185] width 470 height 239
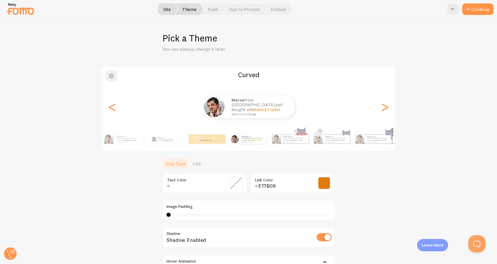
click at [115, 74] on button "button" at bounding box center [112, 76] width 12 height 12
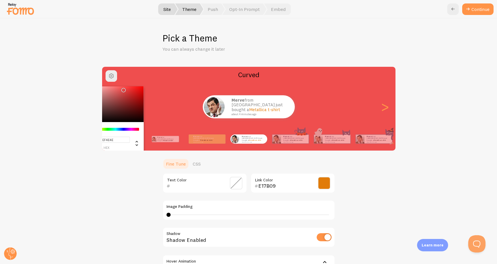
click at [122, 88] on div "Chrome color picker" at bounding box center [111, 104] width 65 height 36
type input "#5D1C1C"
click at [124, 109] on div "Chrome color picker" at bounding box center [111, 104] width 65 height 36
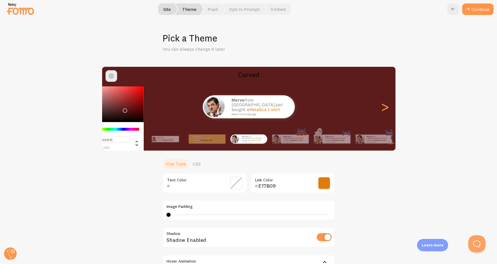
click at [102, 186] on div "#5D1C1C hex 93 r 28 g 28 b 0 h 54% s 24% l Curved Merve from Germany just bough…" at bounding box center [249, 185] width 470 height 239
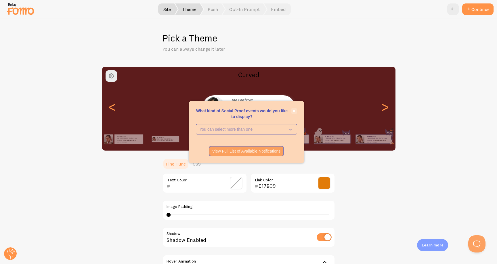
click at [294, 111] on icon "close," at bounding box center [294, 110] width 3 height 3
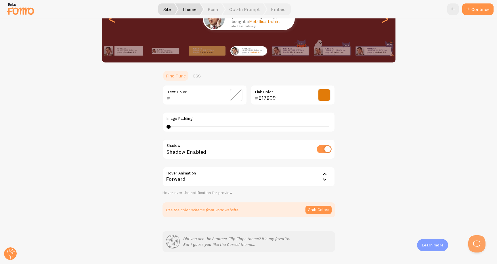
scroll to position [87, 0]
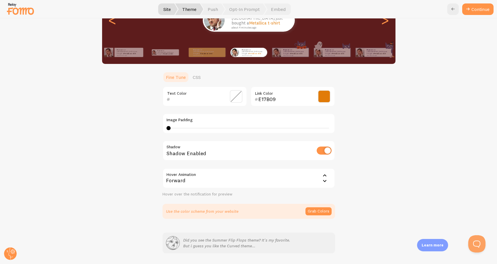
click at [292, 180] on div "Forward" at bounding box center [249, 178] width 173 height 20
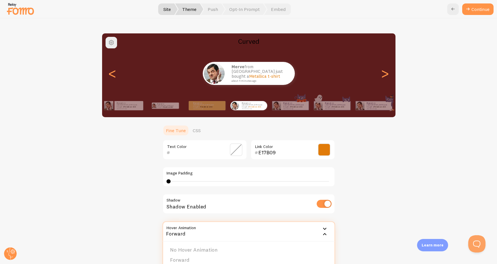
scroll to position [28, 0]
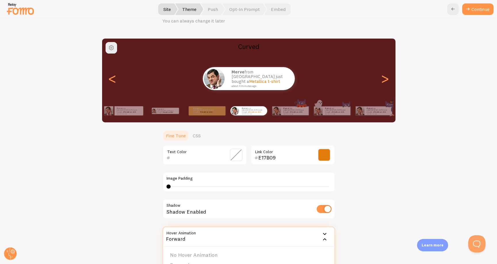
click at [184, 186] on div "4 4 - undefined" at bounding box center [249, 186] width 165 height 5
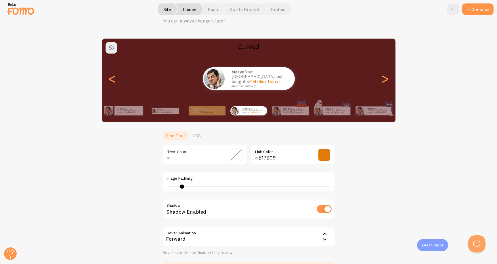
click at [187, 185] on div "7" at bounding box center [249, 186] width 165 height 5
click at [221, 188] on div "8" at bounding box center [249, 186] width 165 height 5
drag, startPoint x: 222, startPoint y: 190, endPoint x: 163, endPoint y: 178, distance: 59.5
click at [163, 179] on div "Image Padding 16" at bounding box center [249, 182] width 173 height 20
click at [171, 185] on div "16" at bounding box center [249, 186] width 165 height 5
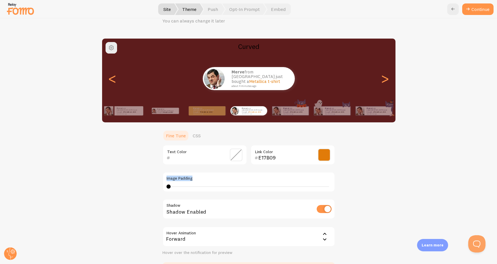
type input "4"
drag, startPoint x: 171, startPoint y: 185, endPoint x: 155, endPoint y: 184, distance: 15.6
click at [156, 185] on div "Curved Merve from Germany just bought a Metallica t-shirt about 4 minutes ago M…" at bounding box center [249, 157] width 470 height 239
click at [236, 155] on span at bounding box center [236, 155] width 13 height 13
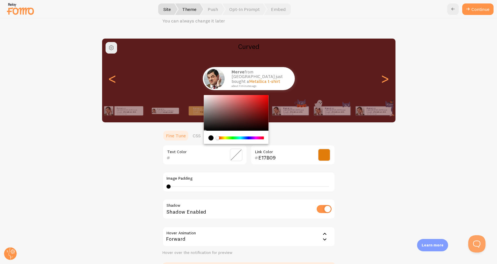
click at [236, 110] on div "Chrome color picker" at bounding box center [236, 113] width 65 height 36
type input "8C2E2E"
drag, startPoint x: 229, startPoint y: 119, endPoint x: 248, endPoint y: 111, distance: 20.1
click at [248, 111] on div "Chrome color picker" at bounding box center [236, 113] width 65 height 36
click at [308, 127] on div "Curved Merve from Germany just bought a Metallica t-shirt about 4 minutes ago M…" at bounding box center [249, 157] width 470 height 239
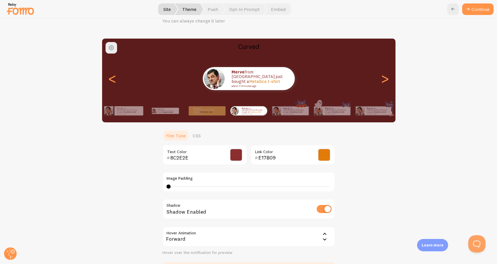
click at [327, 150] on span at bounding box center [324, 155] width 13 height 13
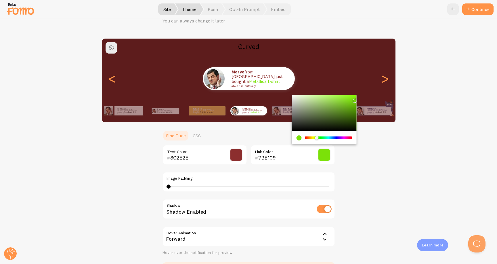
click at [317, 137] on div "Chrome color picker" at bounding box center [329, 137] width 46 height 3
click at [315, 138] on div "Chrome color picker" at bounding box center [314, 137] width 3 height 3
type input "759907"
click at [354, 109] on div "Chrome color picker" at bounding box center [324, 113] width 65 height 36
click at [235, 154] on span at bounding box center [236, 155] width 13 height 13
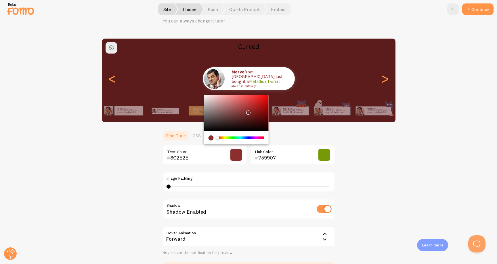
click at [385, 136] on div "Curved Merve from Germany just bought a Metallica t-shirt about 4 minutes ago M…" at bounding box center [249, 157] width 470 height 239
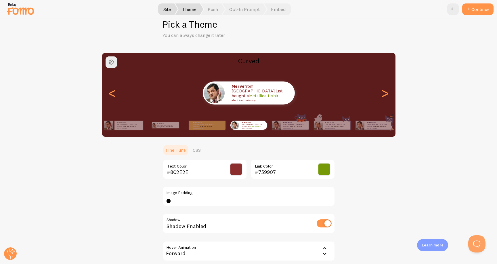
scroll to position [11, 0]
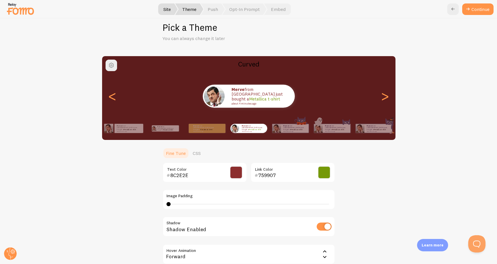
click at [237, 171] on span at bounding box center [236, 172] width 13 height 13
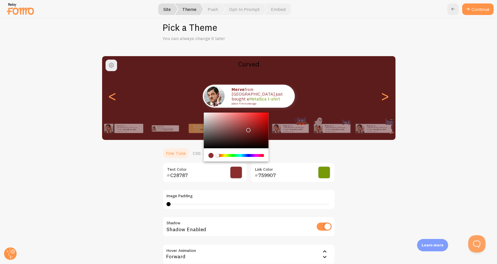
click at [223, 121] on div "Chrome color picker" at bounding box center [236, 131] width 65 height 36
click at [223, 125] on div "Chrome color picker" at bounding box center [236, 131] width 65 height 36
click at [231, 117] on div "Chrome color picker" at bounding box center [236, 131] width 65 height 36
type input "A93030"
drag, startPoint x: 233, startPoint y: 120, endPoint x: 248, endPoint y: 122, distance: 15.7
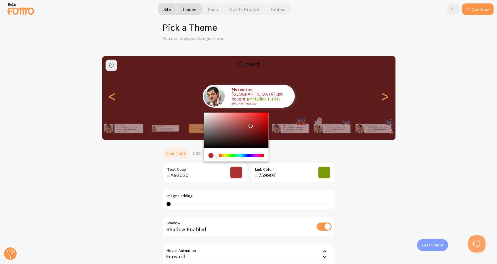
click at [250, 125] on div "Chrome color picker" at bounding box center [251, 126] width 3 height 3
click at [286, 147] on ul "Fine Tune CSS" at bounding box center [249, 153] width 173 height 12
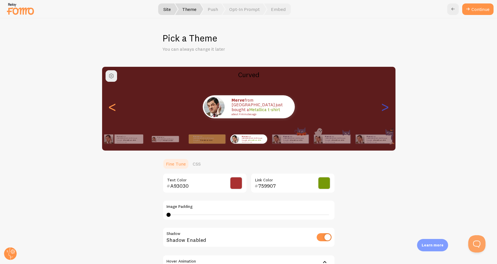
scroll to position [0, 0]
click at [385, 104] on div ">" at bounding box center [385, 106] width 7 height 41
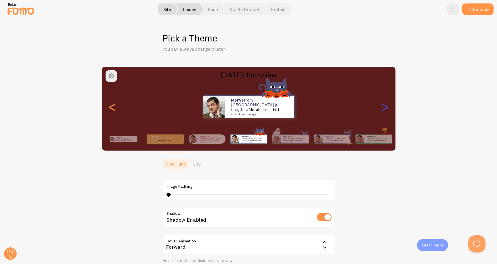
type input "0"
click at [211, 144] on div "Merve from Germany just bought a Metallica t-shirt about 4 minutes ago" at bounding box center [207, 139] width 37 height 16
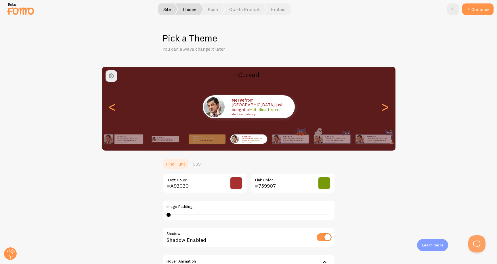
click at [262, 38] on h1 "Pick a Theme" at bounding box center [249, 38] width 173 height 12
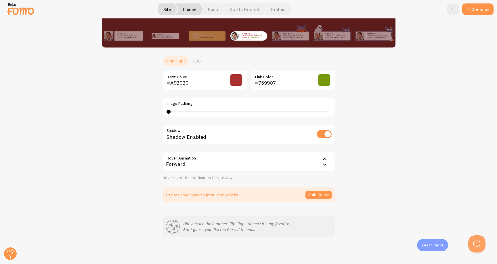
scroll to position [103, 0]
click at [429, 249] on div "Learn more" at bounding box center [432, 245] width 31 height 12
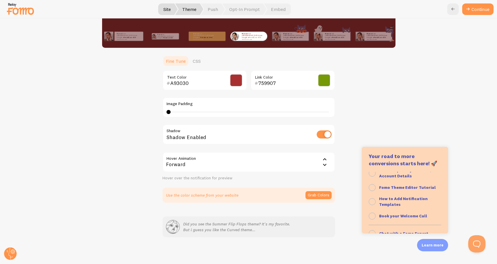
scroll to position [46, 0]
click at [448, 79] on div "Curved Merve from Germany just bought a Metallica t-shirt about 4 minutes ago M…" at bounding box center [249, 82] width 470 height 239
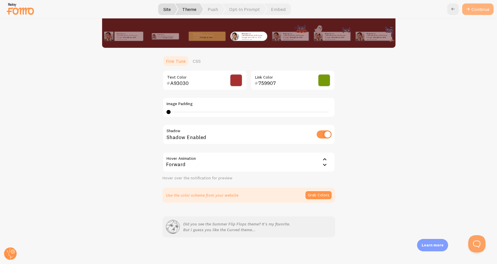
click at [474, 13] on button "Continue" at bounding box center [478, 9] width 31 height 12
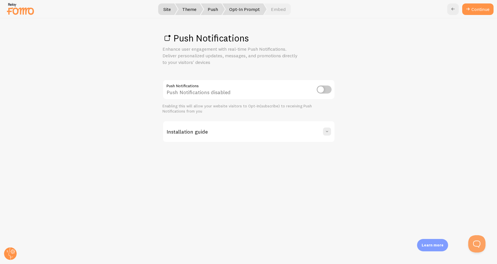
click at [245, 13] on span "Opt-In Prompt" at bounding box center [245, 9] width 44 height 12
click at [246, 8] on span "Opt-In Prompt" at bounding box center [245, 9] width 44 height 12
click at [273, 9] on span "Embed" at bounding box center [277, 9] width 27 height 12
click at [326, 134] on button at bounding box center [327, 132] width 8 height 8
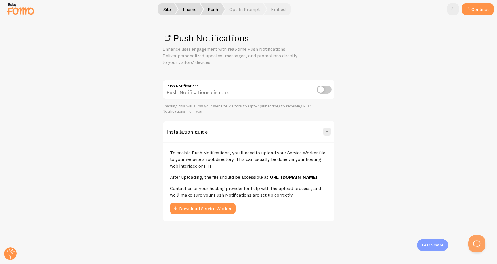
click at [218, 175] on p "After uploading, the file should be accessible at https://dirtybootsandmessyhai…" at bounding box center [249, 177] width 158 height 7
click at [221, 153] on p "To enable Push Notifications, you'll need to upload your Service Worker file to…" at bounding box center [249, 159] width 158 height 20
click at [479, 9] on link "Continue" at bounding box center [478, 9] width 31 height 12
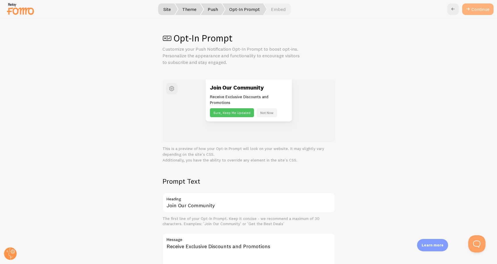
click at [479, 9] on button "Continue" at bounding box center [478, 9] width 31 height 12
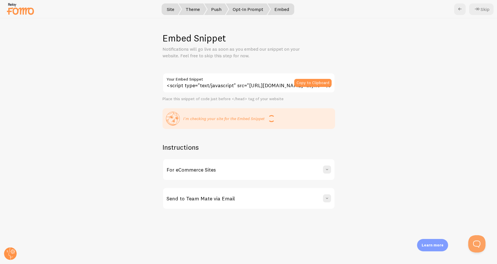
click at [232, 47] on p "Notifications will go live as soon as you embed our snippet on your website. Fe…" at bounding box center [232, 52] width 138 height 13
click at [219, 55] on p "Notifications will go live as soon as you embed our snippet on your website. Fe…" at bounding box center [232, 52] width 138 height 13
click at [318, 81] on button "Copy to Clipboard" at bounding box center [312, 83] width 37 height 8
drag, startPoint x: 229, startPoint y: 98, endPoint x: 245, endPoint y: 98, distance: 15.6
click at [245, 98] on div "Place this snippet of code just before </head> tag of your website" at bounding box center [249, 98] width 173 height 5
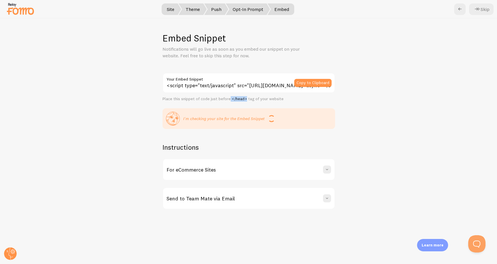
copy div "</head>"
click at [484, 8] on button "Skip" at bounding box center [482, 9] width 24 height 12
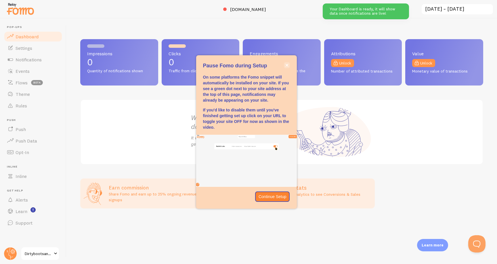
click at [287, 67] on icon "close," at bounding box center [287, 65] width 3 height 3
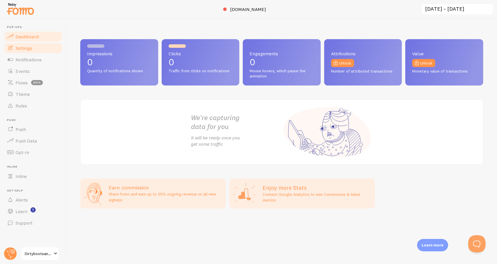
click at [20, 48] on span "Settings" at bounding box center [24, 48] width 17 height 6
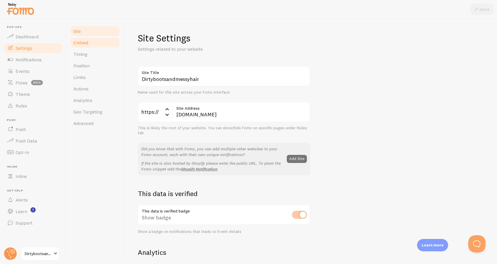
click at [79, 42] on span "Embed" at bounding box center [80, 43] width 15 height 6
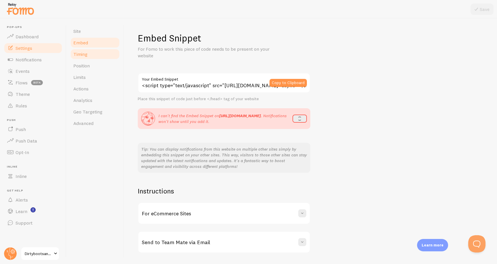
click at [82, 50] on link "Timing" at bounding box center [95, 54] width 50 height 12
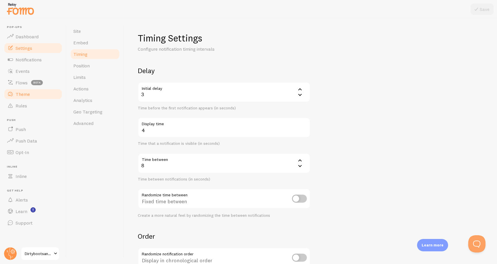
click at [20, 93] on span "Theme" at bounding box center [23, 94] width 14 height 6
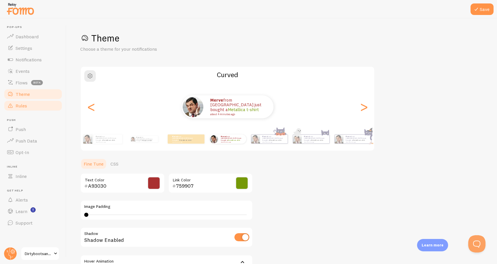
click at [39, 104] on link "Rules" at bounding box center [32, 106] width 59 height 12
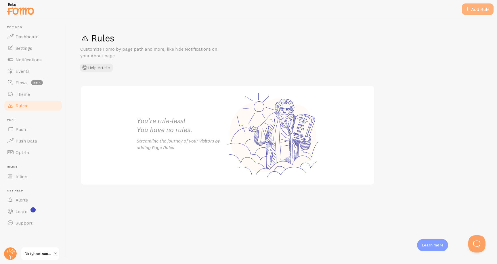
click at [480, 4] on div "Add Rule" at bounding box center [478, 9] width 32 height 12
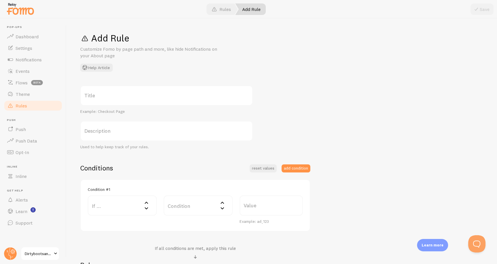
click at [176, 98] on label "Title" at bounding box center [166, 95] width 173 height 20
click at [176, 98] on input "Title" at bounding box center [166, 95] width 173 height 20
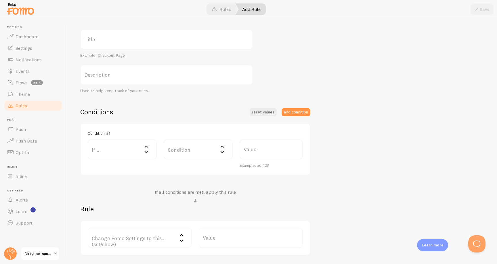
click at [118, 148] on label "If ..." at bounding box center [122, 149] width 69 height 20
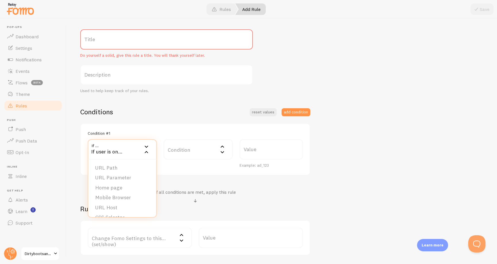
click at [174, 149] on label "Condition" at bounding box center [198, 149] width 69 height 20
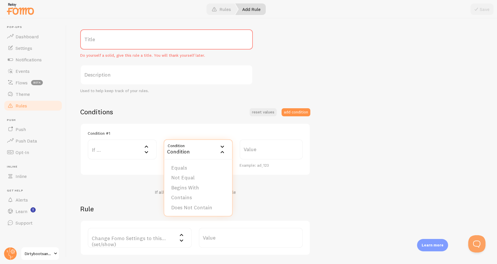
click at [259, 149] on label "Value" at bounding box center [271, 149] width 63 height 20
click at [259, 149] on input "Value" at bounding box center [271, 149] width 63 height 20
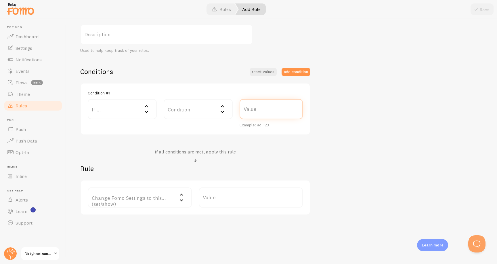
scroll to position [96, 0]
click at [28, 49] on span "Settings" at bounding box center [24, 48] width 17 height 6
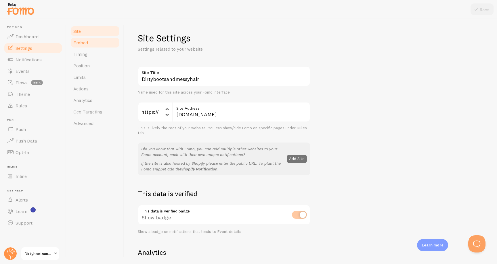
click at [83, 41] on span "Embed" at bounding box center [80, 43] width 15 height 6
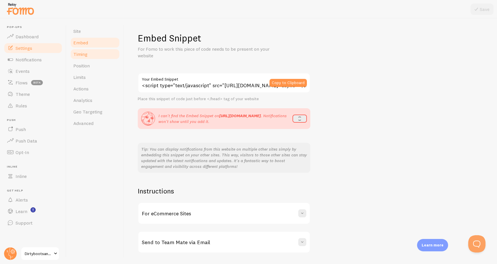
click at [85, 53] on span "Timing" at bounding box center [80, 54] width 14 height 6
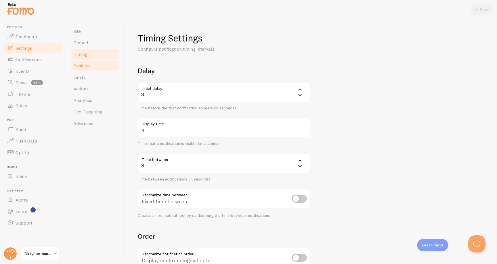
click at [103, 69] on link "Position" at bounding box center [95, 66] width 50 height 12
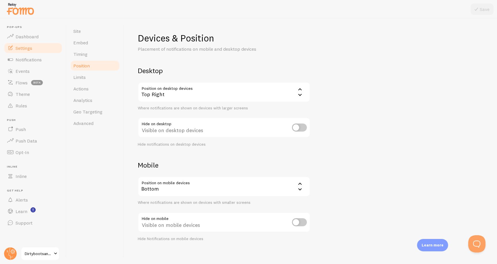
click at [166, 92] on div "Top Right" at bounding box center [224, 92] width 173 height 20
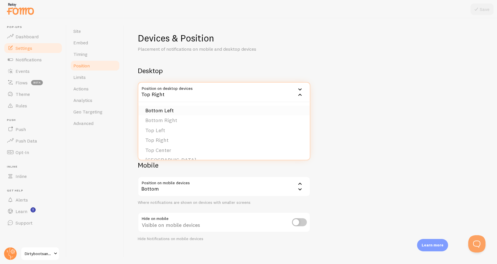
click at [173, 110] on li "Bottom Left" at bounding box center [224, 111] width 172 height 10
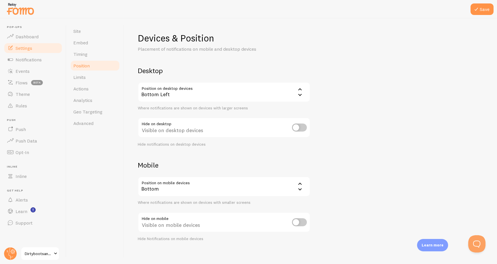
click at [114, 136] on div "Site Embed Timing Position Limits Actions Analytics Geo Targeting Advanced" at bounding box center [95, 141] width 58 height 246
click at [299, 128] on input "checkbox" at bounding box center [299, 127] width 15 height 8
click at [298, 126] on input "checkbox" at bounding box center [299, 127] width 15 height 8
checkbox input "false"
click at [172, 188] on div "Bottom" at bounding box center [224, 186] width 173 height 20
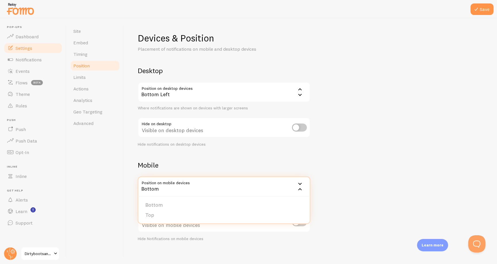
click at [183, 161] on h2 "Mobile" at bounding box center [224, 165] width 173 height 9
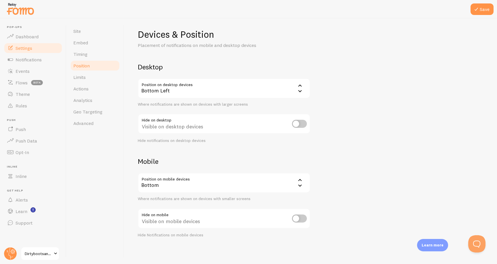
scroll to position [3, 0]
click at [86, 78] on span "Limits" at bounding box center [79, 77] width 12 height 6
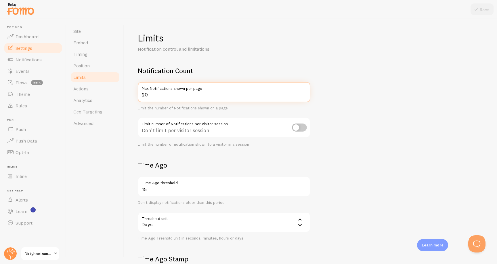
click at [159, 95] on input "20" at bounding box center [224, 92] width 173 height 20
click at [301, 128] on input "checkbox" at bounding box center [299, 127] width 15 height 8
checkbox input "true"
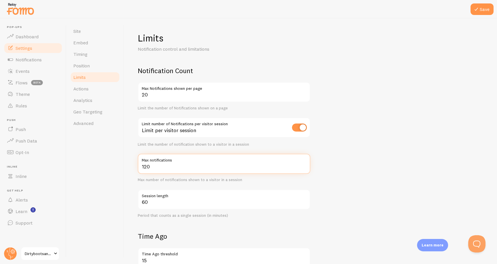
click at [204, 163] on input "120" at bounding box center [224, 164] width 173 height 20
type input "5"
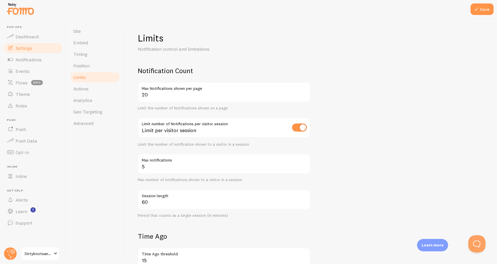
click at [347, 152] on form "Notification Count 20 Max Notifications shown per page Limit the number of Noti…" at bounding box center [311, 235] width 346 height 339
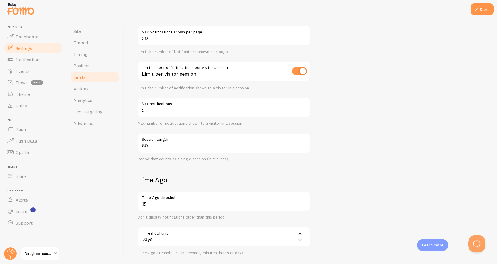
scroll to position [62, 0]
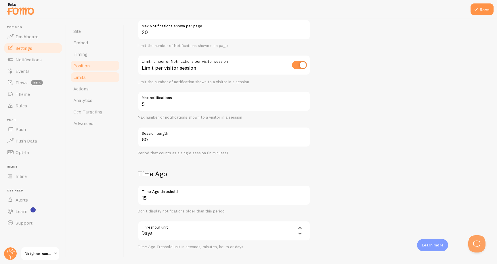
click at [100, 68] on link "Position" at bounding box center [95, 66] width 50 height 12
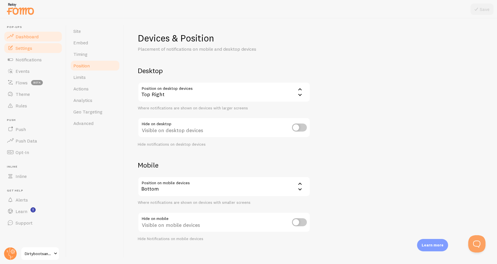
click at [41, 35] on link "Dashboard" at bounding box center [32, 37] width 59 height 12
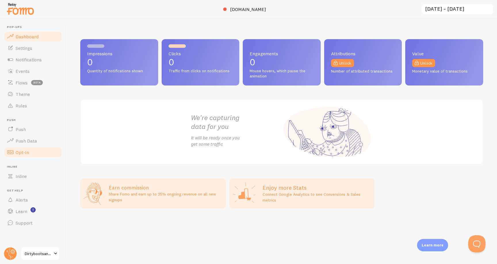
click at [25, 152] on span "Opt-In" at bounding box center [23, 152] width 14 height 6
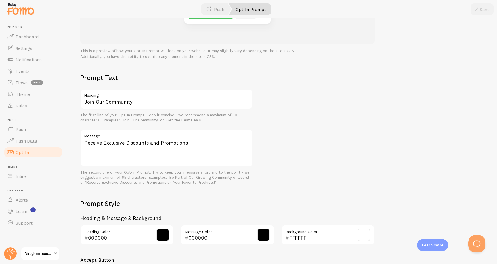
scroll to position [112, 0]
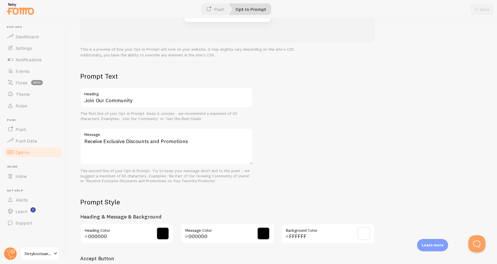
click at [274, 103] on div "Prompt Text Join Our Community Heading The first line of your Opt-In Prompt. Ke…" at bounding box center [281, 202] width 403 height 260
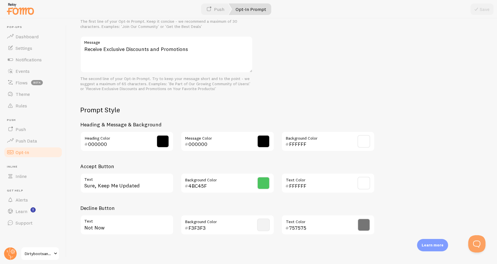
scroll to position [204, 0]
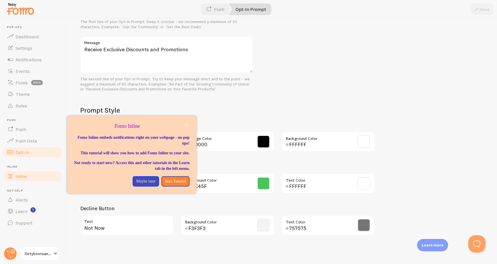
click at [22, 175] on span "Inline" at bounding box center [21, 176] width 11 height 6
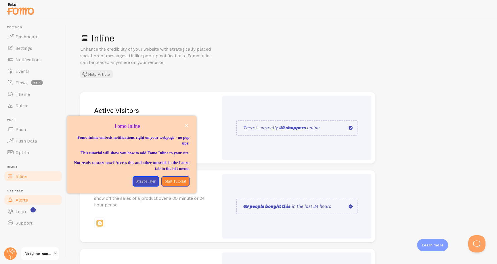
click at [24, 201] on span "Alerts" at bounding box center [22, 200] width 12 height 6
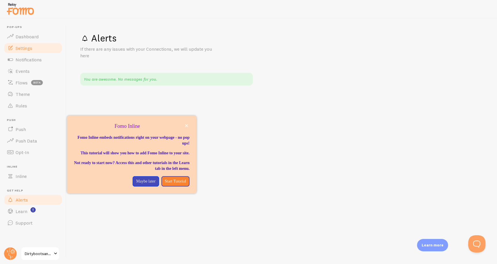
click at [45, 52] on link "Settings" at bounding box center [32, 48] width 59 height 12
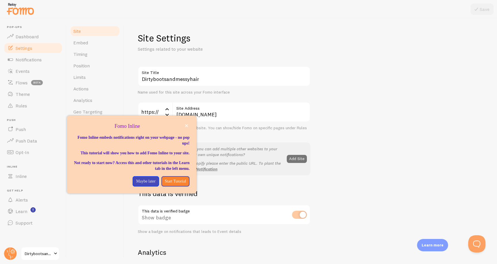
click at [132, 73] on div "Site Settings Settings related to your website Dirtybootsandmessyhair Site Titl…" at bounding box center [310, 141] width 373 height 246
click at [184, 127] on button "close," at bounding box center [187, 126] width 6 height 6
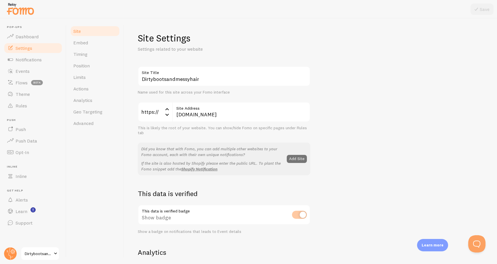
click at [45, 250] on link "Dirtybootsandmessyhair" at bounding box center [40, 254] width 39 height 14
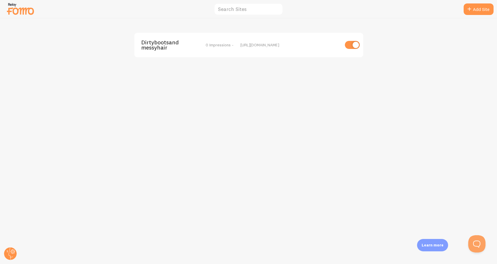
click at [20, 12] on img at bounding box center [20, 8] width 29 height 15
